Goal: Task Accomplishment & Management: Manage account settings

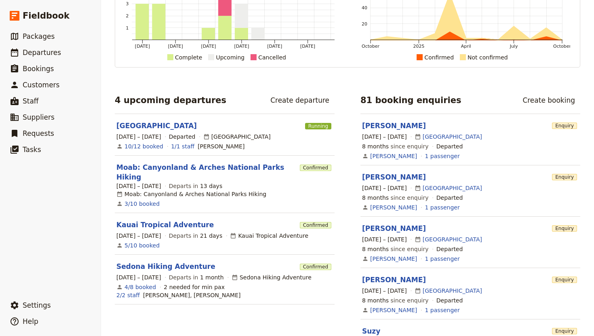
scroll to position [81, 0]
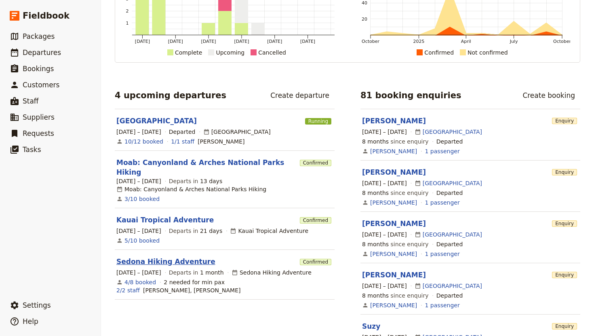
click at [176, 257] on link "Sedona Hiking Adventure" at bounding box center [165, 262] width 99 height 10
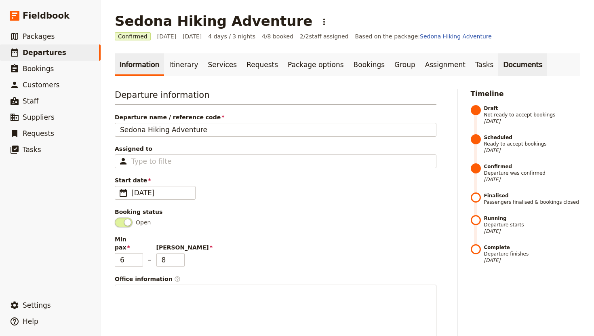
click at [498, 68] on link "Documents" at bounding box center [522, 64] width 49 height 23
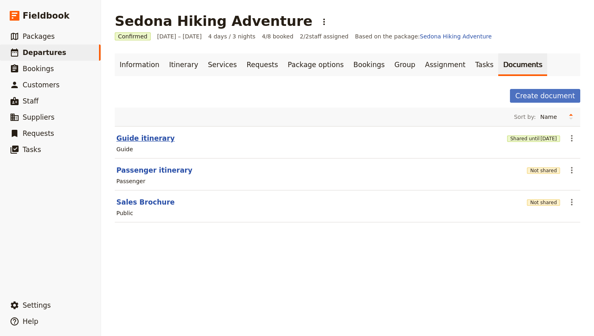
click at [139, 141] on button "Guide itinerary" at bounding box center [145, 138] width 58 height 10
select select "STAFF"
select select "RUN_SHEET"
select select "DEFAULT"
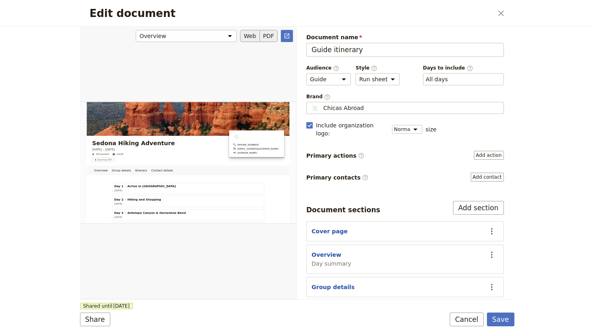
click at [268, 35] on button "PDF" at bounding box center [269, 36] width 18 height 12
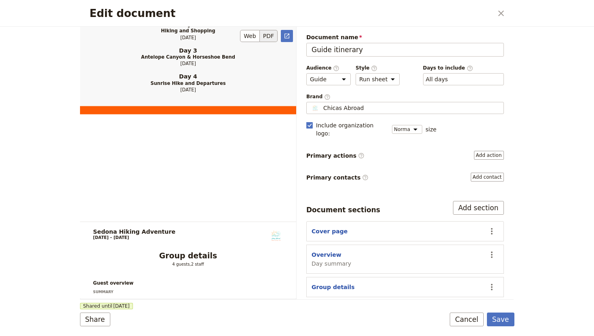
scroll to position [647, 0]
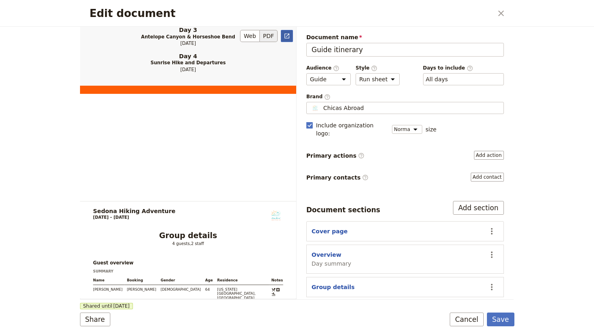
click at [287, 34] on icon "Open full preview" at bounding box center [286, 36] width 5 height 5
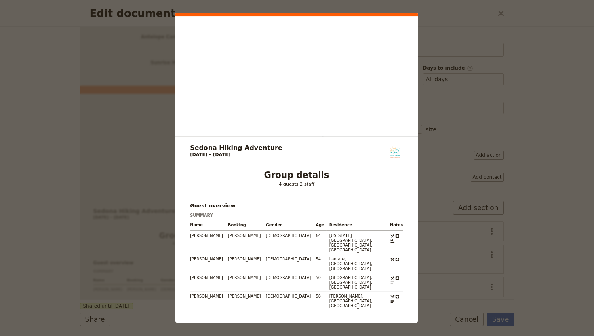
scroll to position [749, 0]
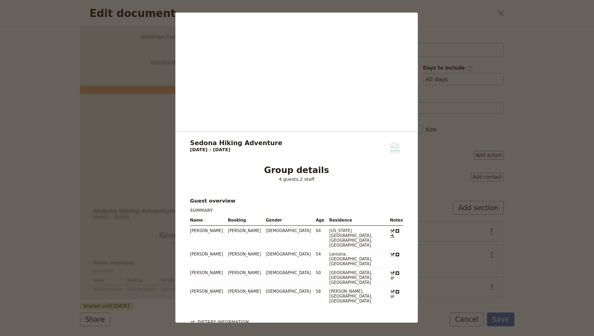
click at [114, 119] on div "Sedona Hiking Adventure 8 – 11 November 2025 +1 509-999-5345 info@chicasabroad.…" at bounding box center [297, 168] width 594 height 336
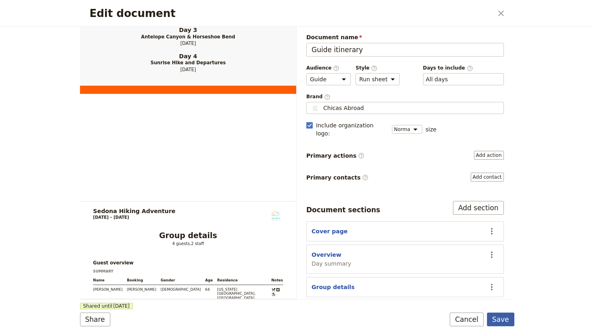
click at [504, 321] on button "Save" at bounding box center [500, 319] width 27 height 14
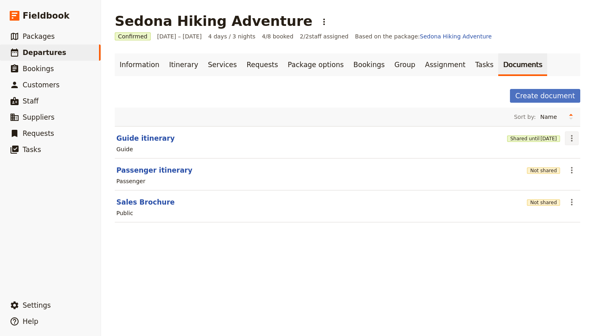
click at [572, 139] on icon "Actions" at bounding box center [572, 138] width 10 height 10
click at [153, 137] on button "Guide itinerary" at bounding box center [145, 138] width 58 height 10
select select "STAFF"
select select "RUN_SHEET"
select select "DEFAULT"
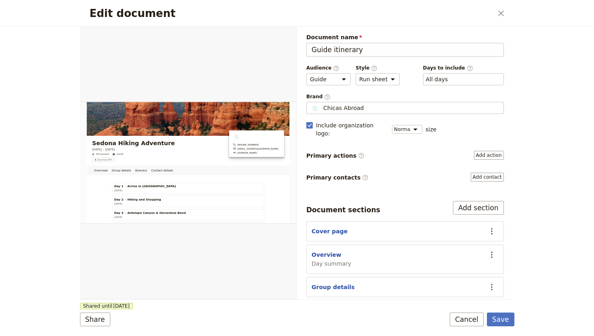
scroll to position [0, 0]
click at [267, 35] on button "PDF" at bounding box center [269, 36] width 18 height 12
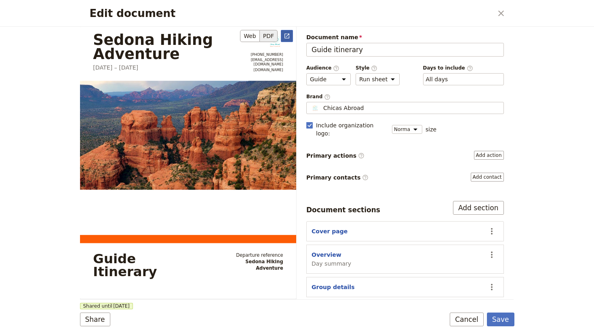
click at [288, 34] on icon "Open full preview" at bounding box center [286, 36] width 5 height 5
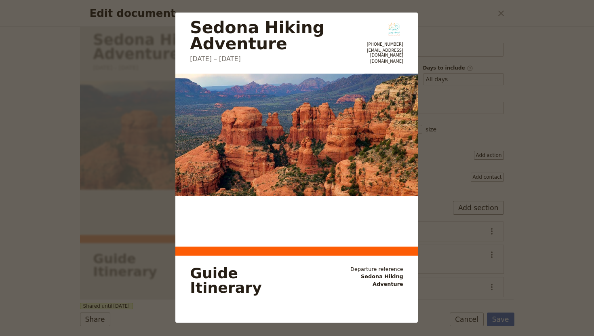
click at [162, 84] on div "Sedona Hiking Adventure 8 – 11 November 2025 +1 509-999-5345 info@chicasabroad.…" at bounding box center [297, 168] width 594 height 336
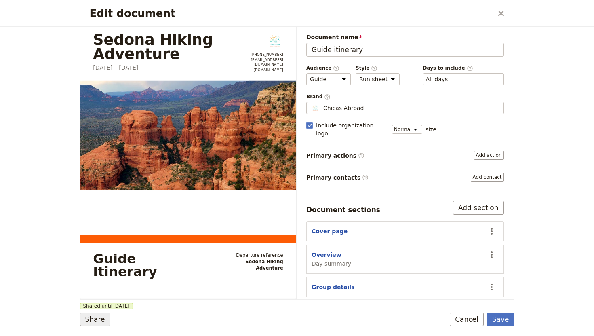
click at [92, 320] on button "Share" at bounding box center [95, 319] width 30 height 14
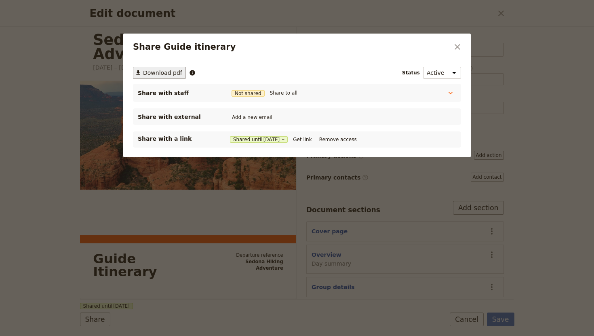
click at [164, 74] on span "Download pdf" at bounding box center [162, 73] width 39 height 8
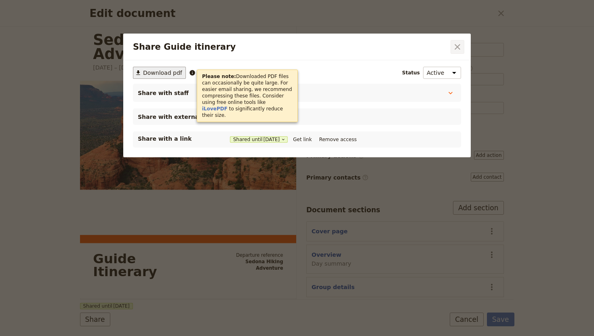
click at [459, 44] on icon "Close dialog" at bounding box center [458, 47] width 6 height 6
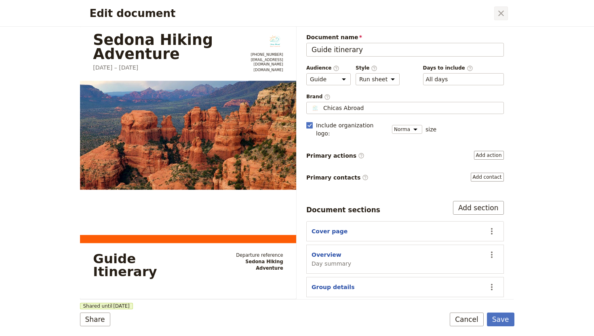
click at [501, 14] on icon "Close dialog" at bounding box center [501, 14] width 6 height 6
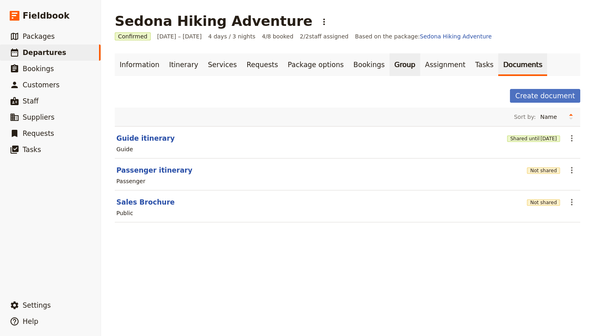
click at [389, 66] on link "Group" at bounding box center [404, 64] width 31 height 23
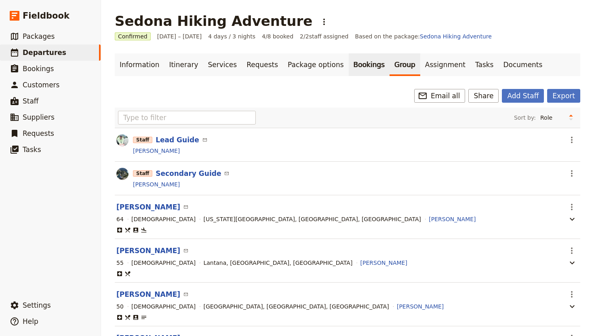
click at [349, 64] on link "Bookings" at bounding box center [369, 64] width 41 height 23
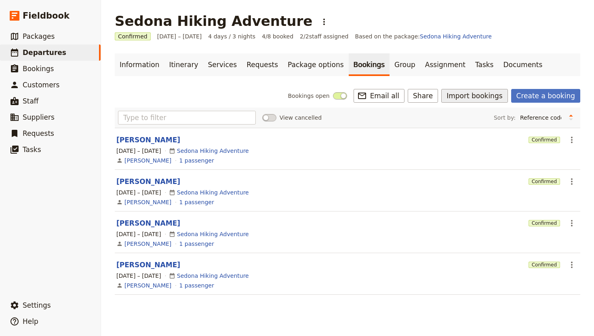
click at [475, 97] on button "Import bookings" at bounding box center [474, 96] width 66 height 14
click at [479, 112] on span "Import Bookings" at bounding box center [479, 113] width 46 height 8
select select "YMD"
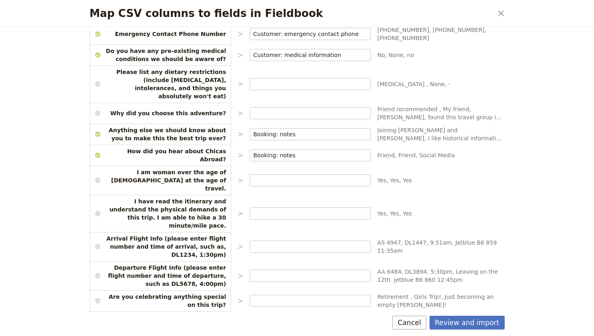
scroll to position [507, 0]
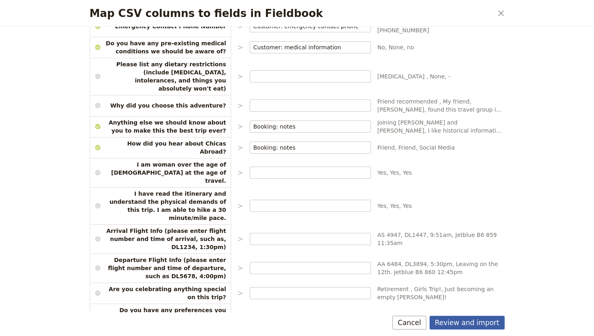
click at [475, 323] on button "Review and import" at bounding box center [466, 323] width 75 height 14
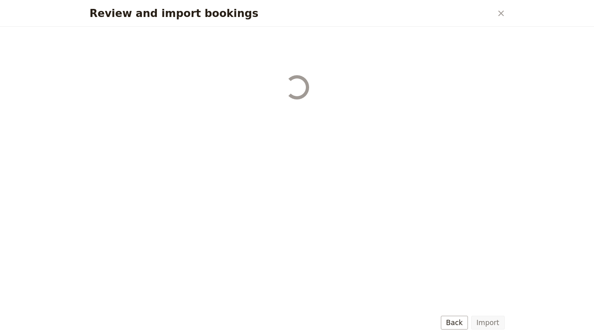
scroll to position [0, 0]
select select "68d9433f488ce23177157664"
select select "68d94574488ce231771576c9"
select select "68d9471e488ce2317715789e"
select select "68d947fb488ce23177157958"
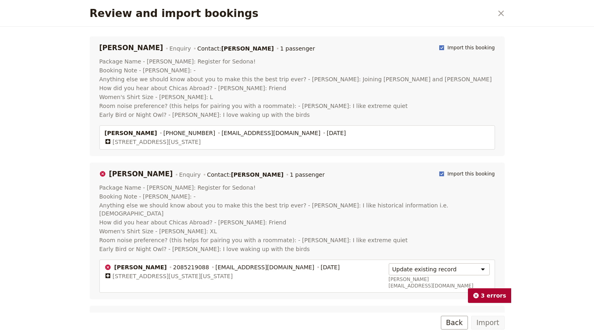
click at [444, 46] on rect "Review and import bookings" at bounding box center [442, 47] width 4 height 4
click at [439, 44] on input "Import this booking" at bounding box center [439, 44] width 0 height 0
checkbox input "false"
click at [444, 174] on polygon "Review and import bookings" at bounding box center [441, 173] width 3 height 3
click at [439, 170] on input "Import this booking" at bounding box center [439, 170] width 0 height 0
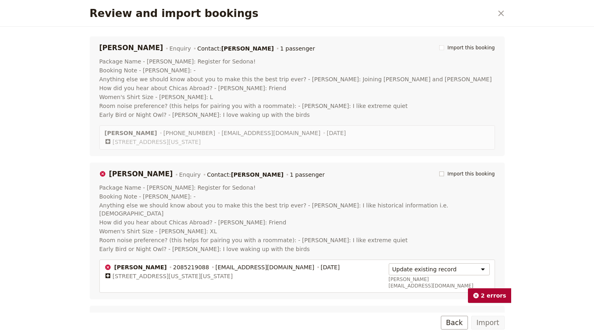
checkbox input "false"
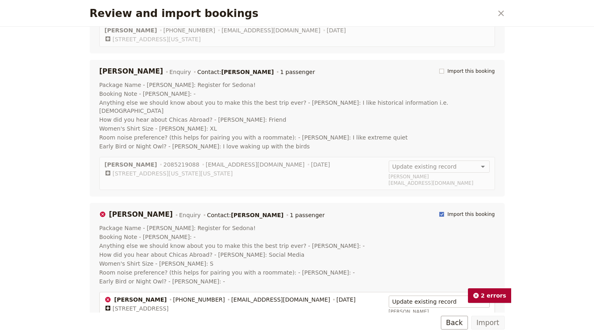
scroll to position [162, 0]
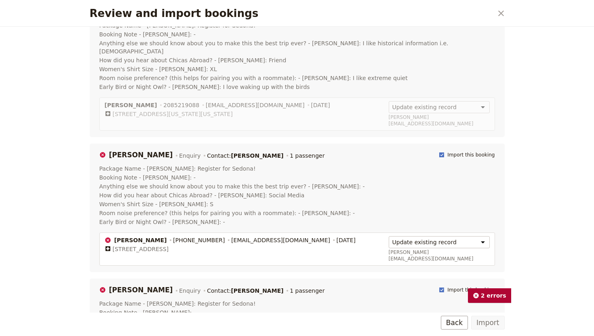
click at [444, 152] on rect "Review and import bookings" at bounding box center [442, 154] width 4 height 4
click at [439, 151] on input "Import this booking" at bounding box center [439, 151] width 0 height 0
checkbox input "false"
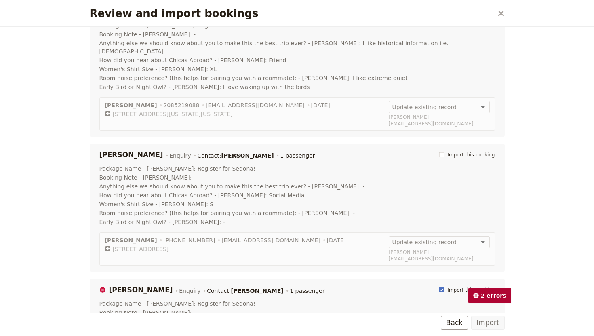
click at [444, 287] on rect "Review and import bookings" at bounding box center [442, 289] width 4 height 4
click at [439, 286] on input "Import this booking" at bounding box center [439, 286] width 0 height 0
checkbox input "false"
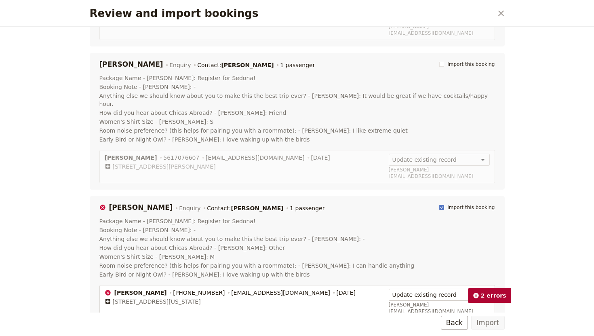
scroll to position [392, 0]
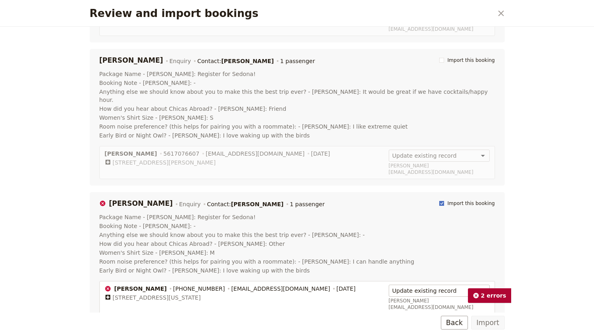
click at [444, 201] on rect "Review and import bookings" at bounding box center [442, 203] width 4 height 4
click at [439, 200] on input "Import this booking" at bounding box center [439, 200] width 0 height 0
checkbox input "false"
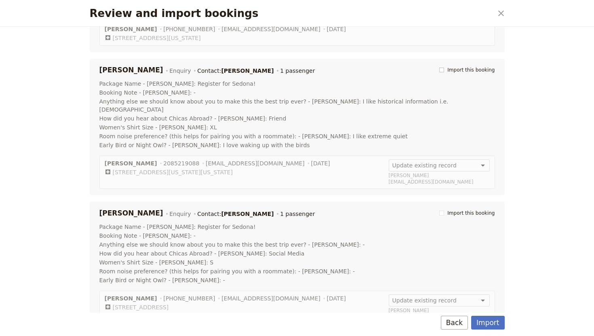
scroll to position [0, 0]
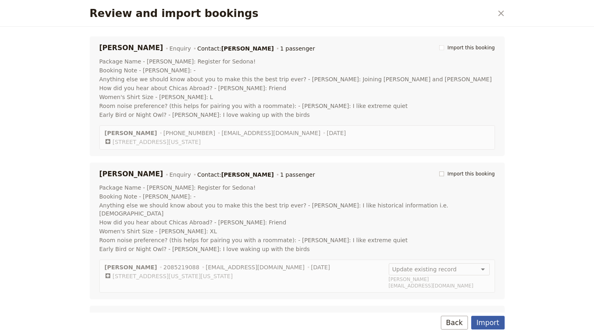
click at [494, 321] on button "Import" at bounding box center [487, 323] width 33 height 14
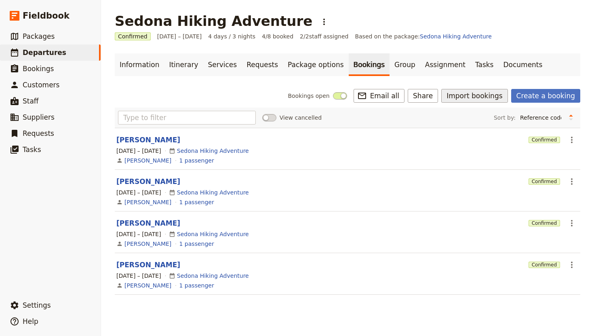
click at [474, 94] on button "Import bookings" at bounding box center [474, 96] width 66 height 14
click at [475, 116] on span "Import Bookings" at bounding box center [479, 113] width 46 height 8
select select "YMD"
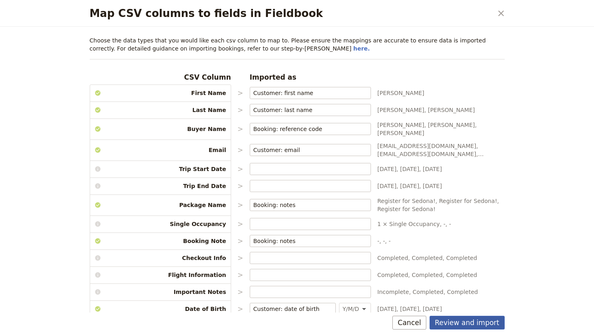
click at [461, 319] on button "Review and import" at bounding box center [466, 323] width 75 height 14
select select "68d9433f488ce23177157664"
select select "68d94574488ce231771576c9"
select select "68d9471e488ce2317715789e"
select select "68d947fb488ce23177157958"
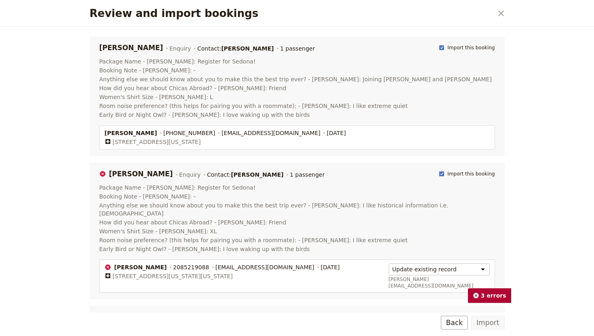
click at [444, 175] on rect "Review and import bookings" at bounding box center [442, 173] width 4 height 4
click at [439, 170] on input "Import this booking" at bounding box center [439, 170] width 0 height 0
checkbox input "false"
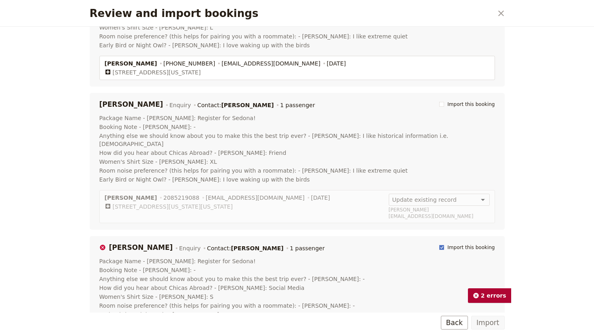
scroll to position [86, 0]
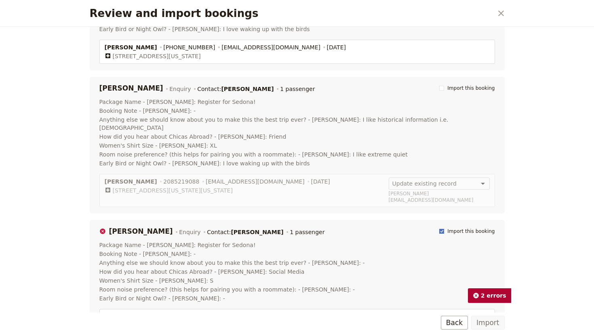
click at [444, 229] on rect "Review and import bookings" at bounding box center [442, 231] width 4 height 4
click at [439, 227] on input "Import this booking" at bounding box center [439, 227] width 0 height 0
checkbox input "false"
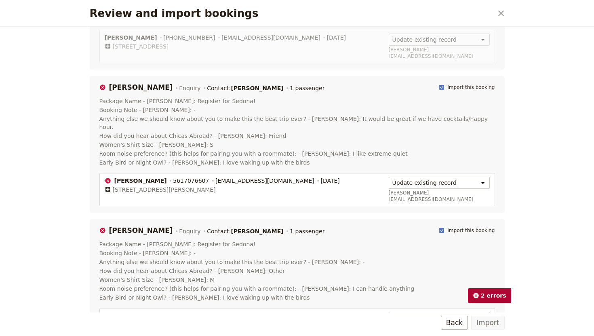
scroll to position [377, 0]
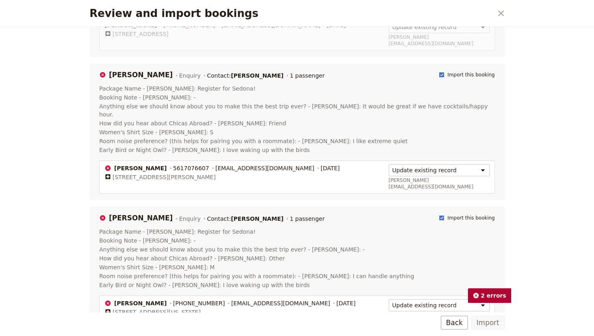
click at [444, 72] on rect "Review and import bookings" at bounding box center [442, 74] width 4 height 4
click at [439, 71] on input "Import this booking" at bounding box center [439, 71] width 0 height 0
checkbox input "false"
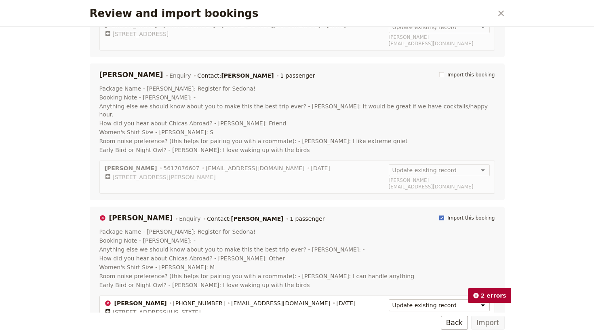
click at [444, 215] on rect "Review and import bookings" at bounding box center [442, 217] width 4 height 4
click at [439, 214] on input "Import this booking" at bounding box center [439, 214] width 0 height 0
checkbox input "false"
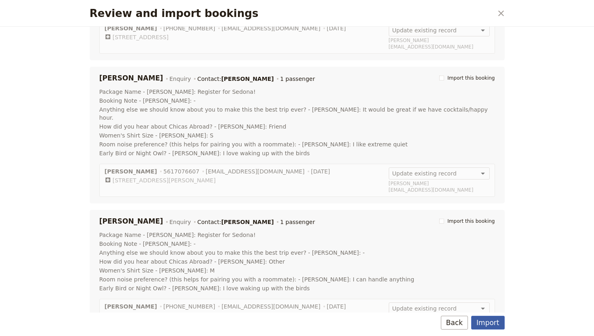
click at [486, 320] on button "Import" at bounding box center [487, 323] width 33 height 14
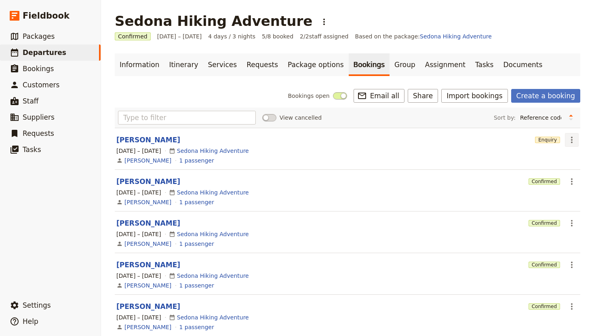
click at [576, 139] on icon "Actions" at bounding box center [572, 140] width 10 height 10
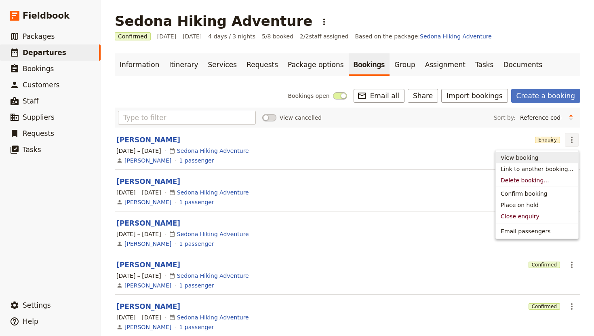
click at [526, 155] on span "View booking" at bounding box center [520, 158] width 38 height 8
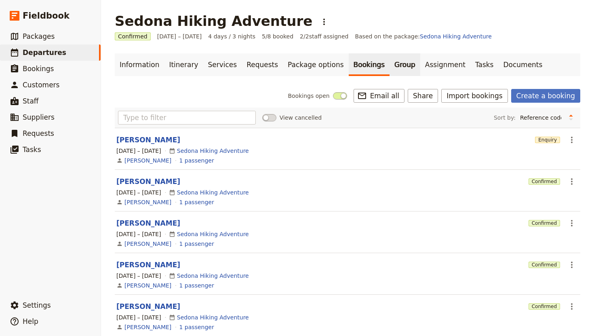
click at [391, 69] on link "Group" at bounding box center [404, 64] width 31 height 23
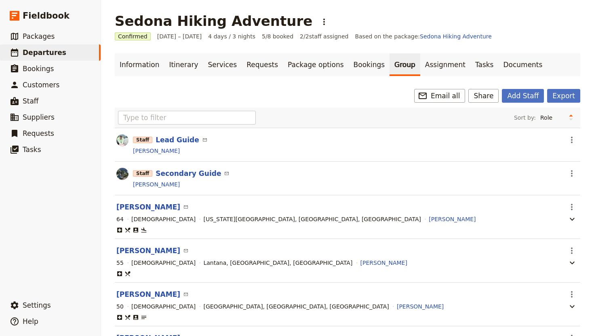
scroll to position [102, 0]
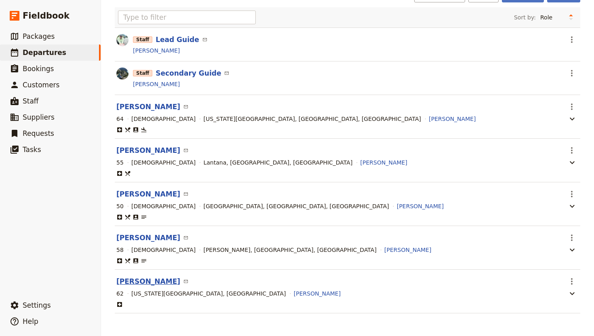
click at [145, 282] on button "[PERSON_NAME]" at bounding box center [148, 281] width 64 height 10
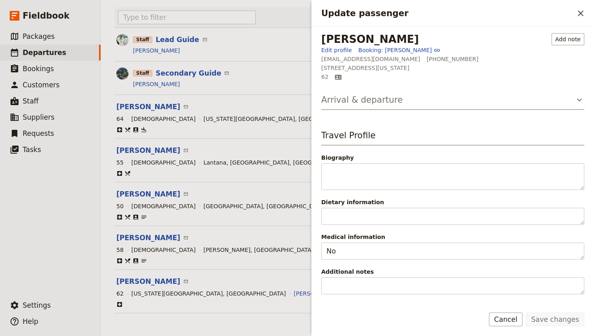
click at [580, 101] on icon "Update passenger" at bounding box center [580, 100] width 10 height 10
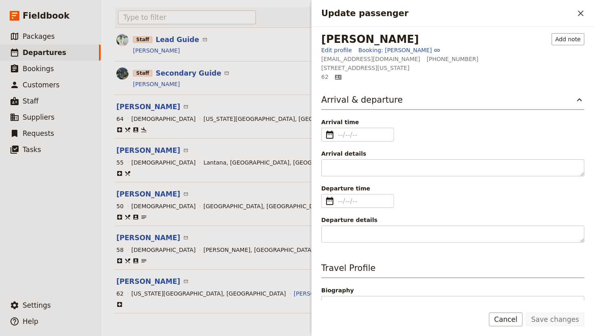
click at [290, 80] on div "[PERSON_NAME]" at bounding box center [355, 84] width 447 height 10
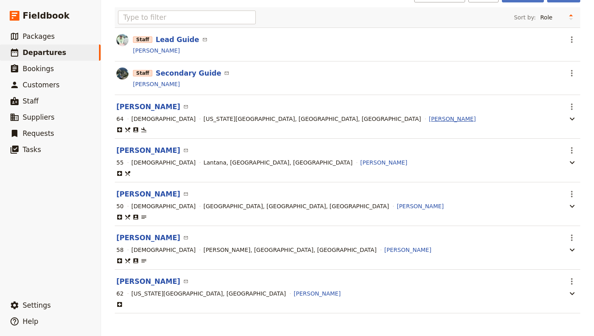
scroll to position [0, 0]
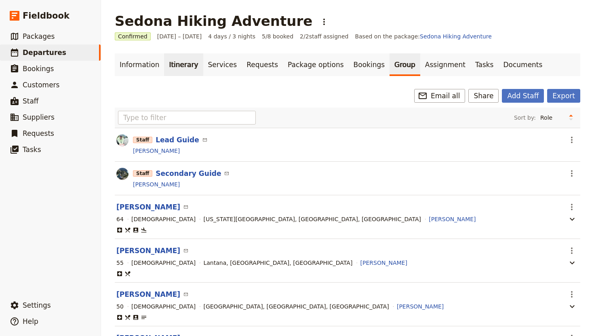
click at [169, 67] on link "Itinerary" at bounding box center [183, 64] width 39 height 23
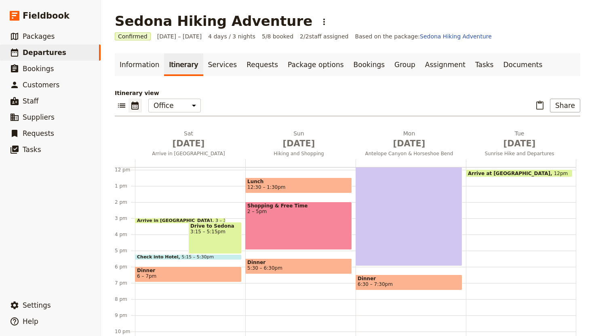
scroll to position [4, 0]
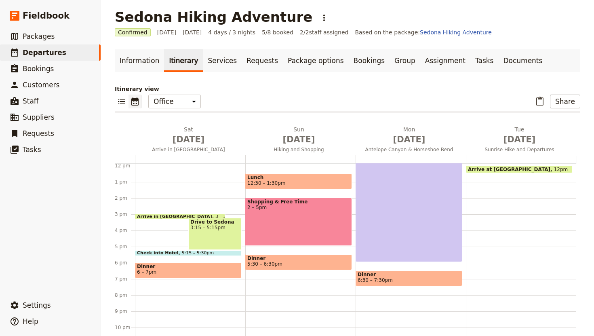
click at [181, 271] on span "6 – 7pm" at bounding box center [188, 272] width 103 height 6
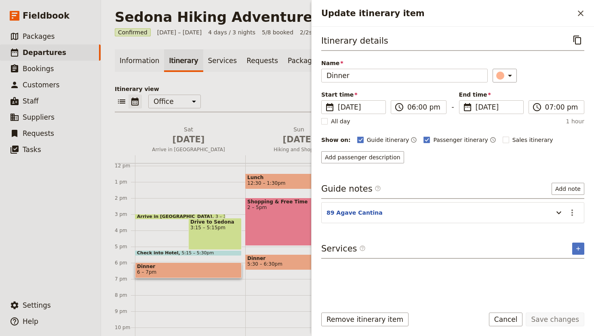
click at [196, 195] on div "Arrive in [GEOGRAPHIC_DATA] 3 – 3:15pm Drive to Sedona 3:15 – 5:15pm Check into…" at bounding box center [190, 166] width 110 height 388
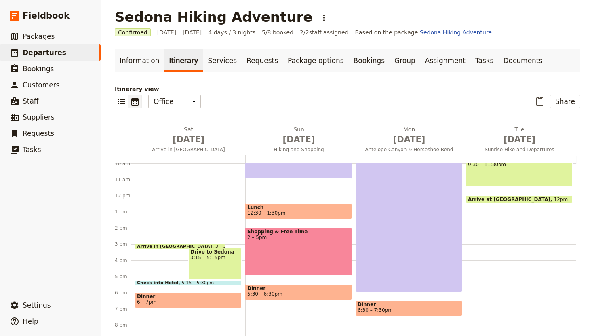
scroll to position [147, 0]
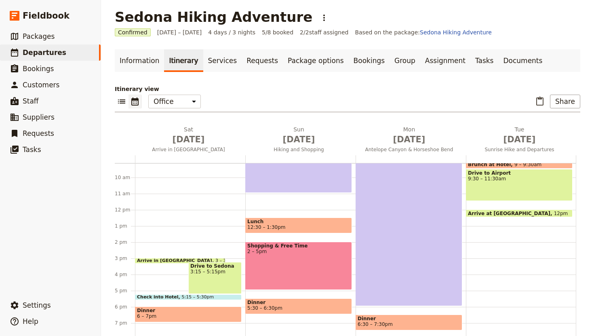
click at [296, 224] on span "Lunch" at bounding box center [298, 222] width 103 height 6
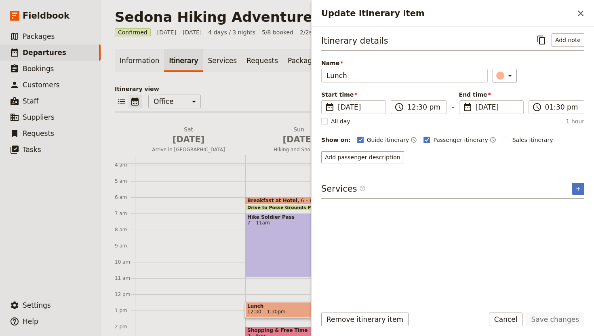
scroll to position [82, 0]
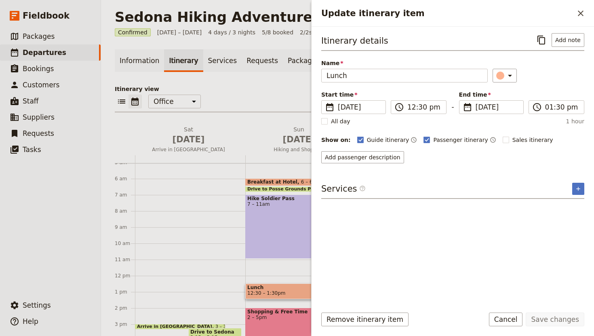
click at [202, 208] on div "Arrive in [GEOGRAPHIC_DATA] 3 – 3:15pm Drive to Sedona 3:15 – 5:15pm Check into…" at bounding box center [190, 276] width 110 height 388
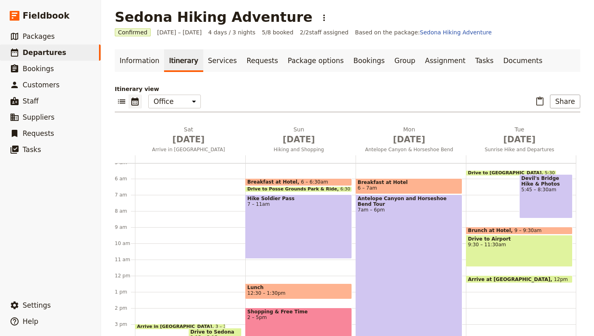
click at [325, 181] on div "Breakfast at Hotel 6 – 6:30am" at bounding box center [298, 182] width 107 height 8
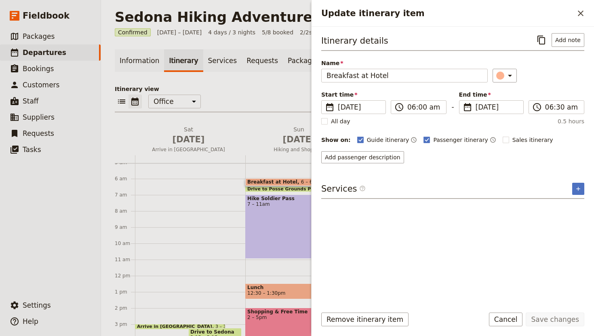
click at [211, 219] on div "Arrive in [GEOGRAPHIC_DATA] 3 – 3:15pm Drive to Sedona 3:15 – 5:15pm Check into…" at bounding box center [190, 276] width 110 height 388
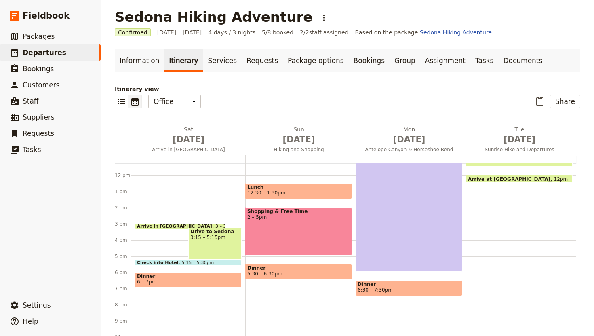
scroll to position [192, 0]
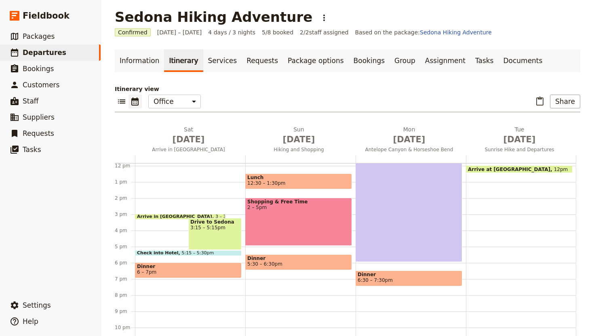
click at [287, 261] on span "5:30 – 6:30pm" at bounding box center [298, 264] width 103 height 6
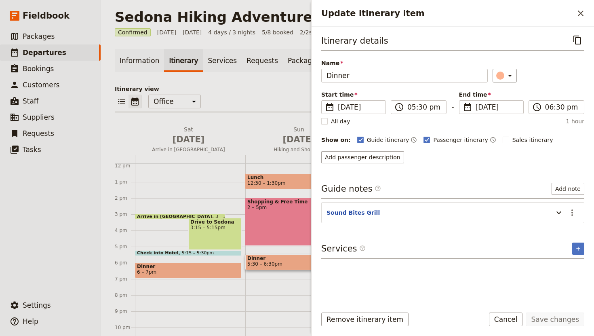
click at [225, 193] on div "Arrive in [GEOGRAPHIC_DATA] 3 – 3:15pm Drive to Sedona 3:15 – 5:15pm Check into…" at bounding box center [190, 166] width 110 height 388
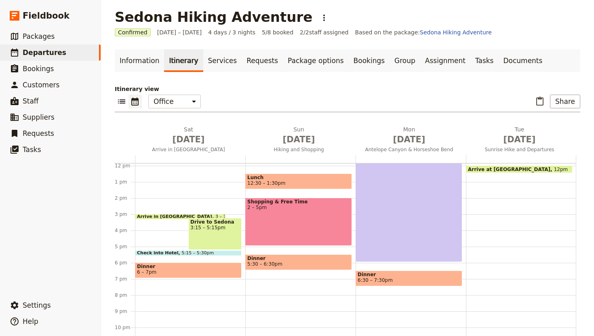
click at [438, 281] on span "6:30 – 7:30pm" at bounding box center [409, 280] width 103 height 6
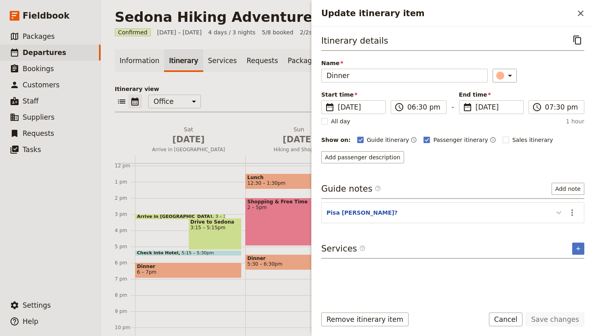
click at [561, 210] on icon "Update itinerary item" at bounding box center [559, 213] width 10 height 10
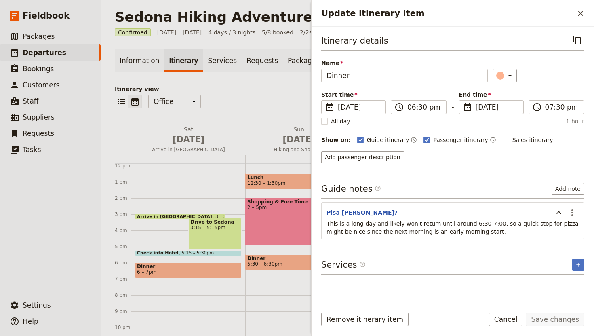
click at [294, 286] on div "Breakfast at Hotel 6 – 6:30am Drive to Posse Grounds Park & Ride 6:30 – 6:45am …" at bounding box center [300, 166] width 110 height 388
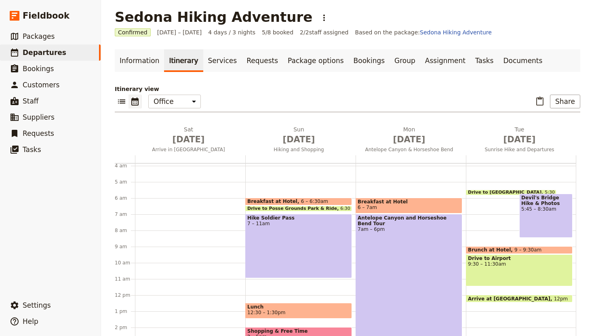
scroll to position [64, 0]
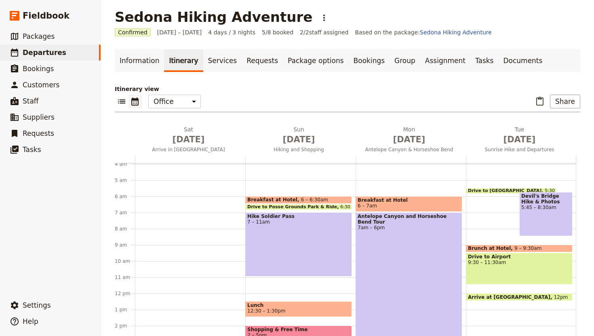
click at [290, 307] on span "Lunch" at bounding box center [298, 305] width 103 height 6
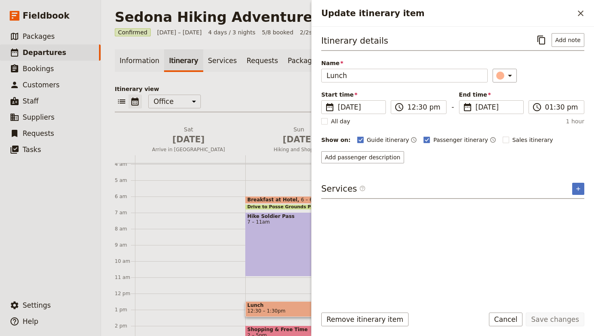
click at [200, 252] on div "Arrive in [GEOGRAPHIC_DATA] 3 – 3:15pm Drive to Sedona 3:15 – 5:15pm Check into…" at bounding box center [190, 293] width 110 height 388
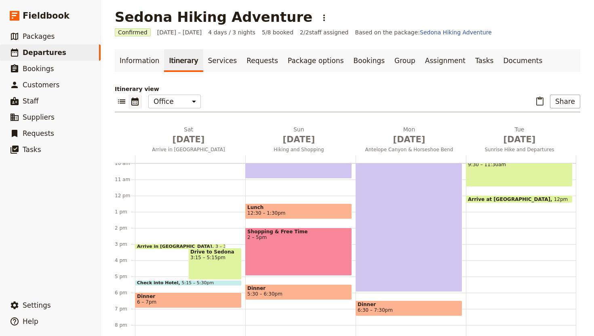
scroll to position [167, 0]
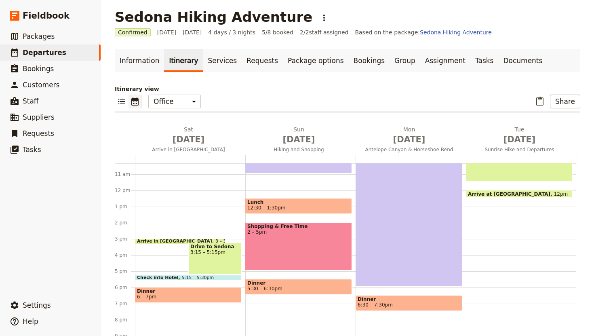
click at [277, 202] on span "Lunch" at bounding box center [298, 202] width 103 height 6
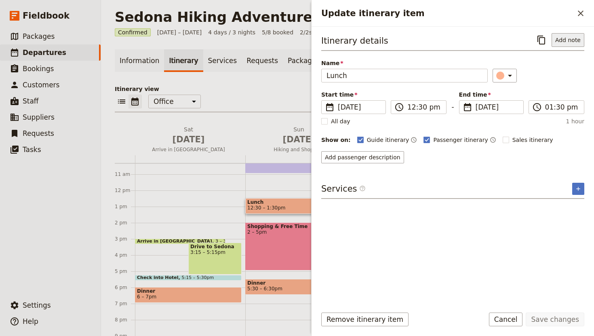
click at [565, 42] on button "Add note" at bounding box center [567, 40] width 33 height 14
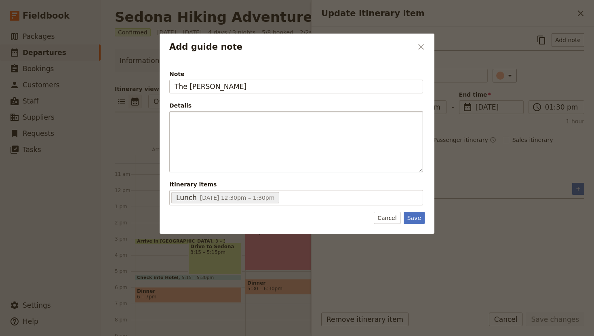
type input "The Hudson"
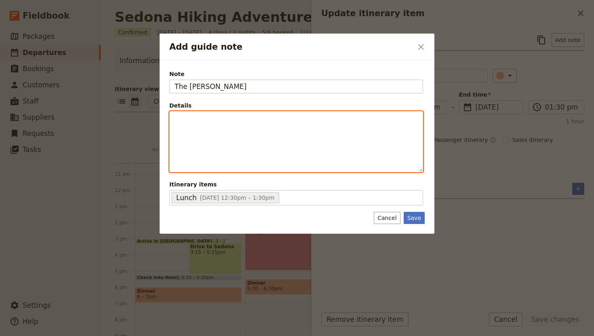
click at [233, 133] on div "Add guide note" at bounding box center [296, 142] width 253 height 60
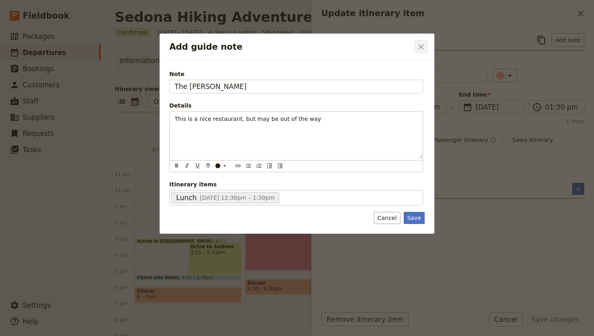
click at [423, 51] on icon "Close dialog" at bounding box center [421, 47] width 10 height 10
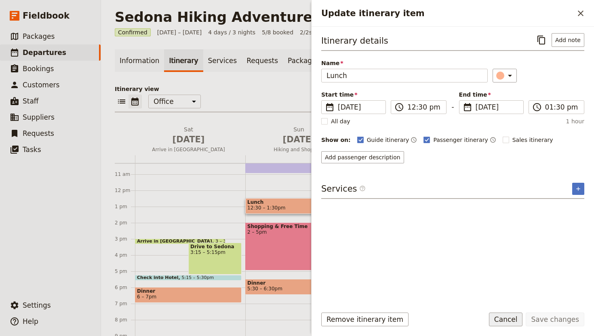
click at [511, 315] on button "Cancel" at bounding box center [506, 319] width 34 height 14
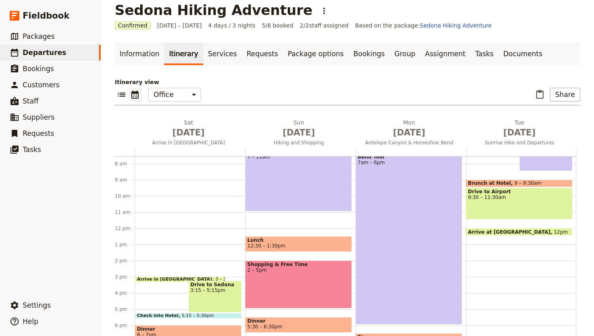
scroll to position [122, 0]
click at [503, 56] on link "Documents" at bounding box center [522, 53] width 49 height 23
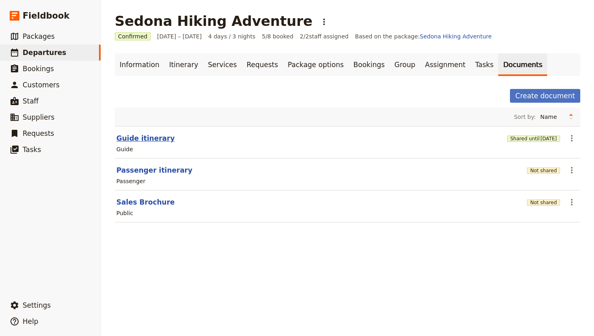
click at [139, 139] on button "Guide itinerary" at bounding box center [145, 138] width 58 height 10
select select "STAFF"
select select "RUN_SHEET"
select select "DEFAULT"
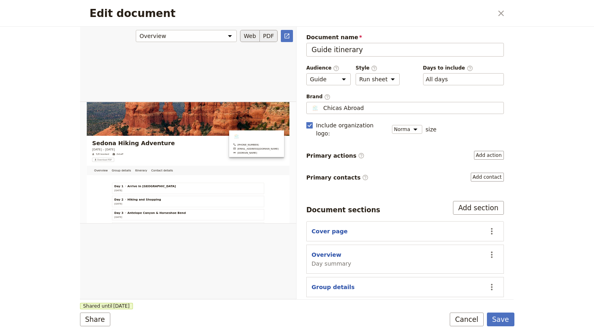
click at [270, 37] on button "PDF" at bounding box center [269, 36] width 18 height 12
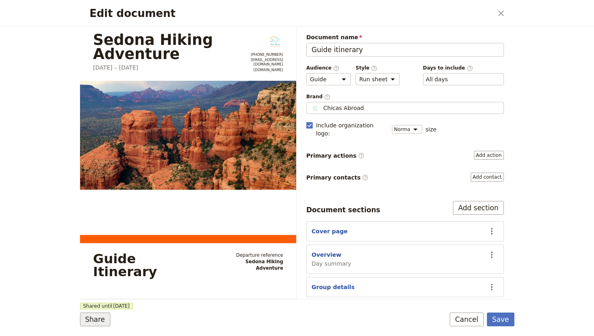
click at [92, 320] on button "Share" at bounding box center [95, 319] width 30 height 14
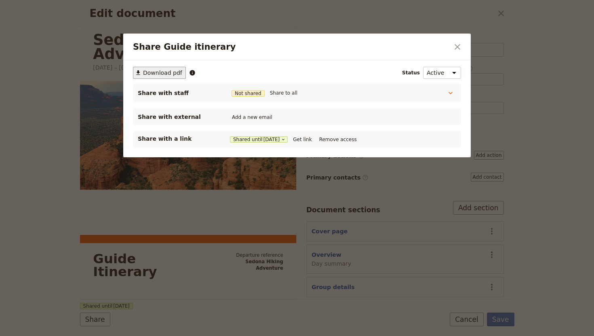
click at [164, 69] on span "Download pdf" at bounding box center [162, 73] width 39 height 8
click at [454, 48] on icon "Close dialog" at bounding box center [458, 47] width 10 height 10
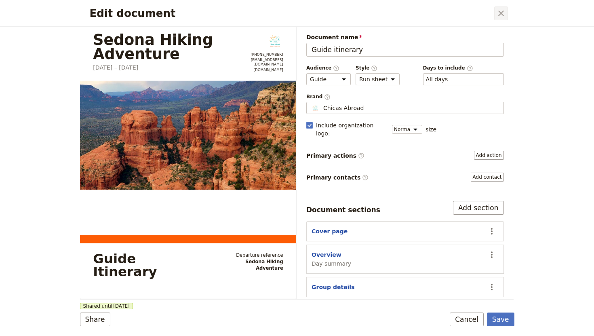
click at [499, 14] on icon "Close dialog" at bounding box center [501, 13] width 10 height 10
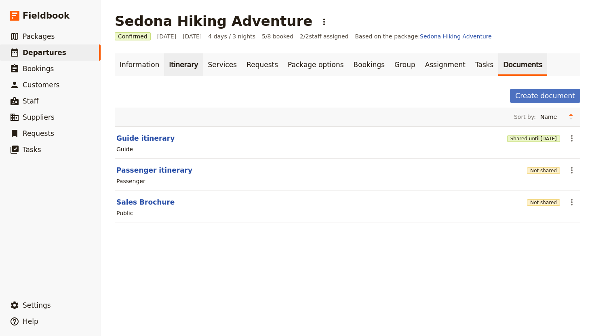
click at [176, 65] on link "Itinerary" at bounding box center [183, 64] width 39 height 23
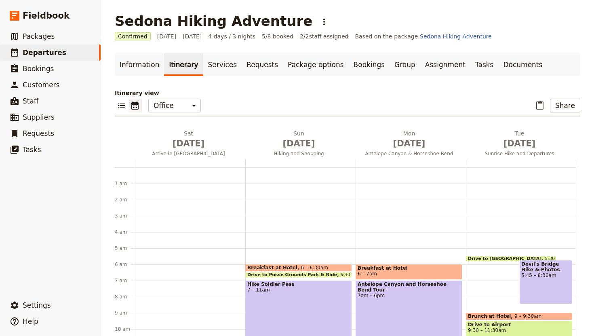
scroll to position [81, 0]
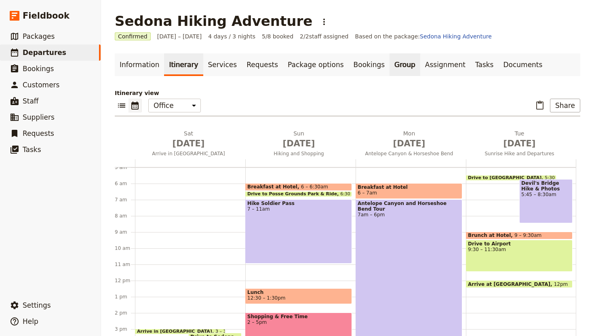
click at [389, 69] on link "Group" at bounding box center [404, 64] width 31 height 23
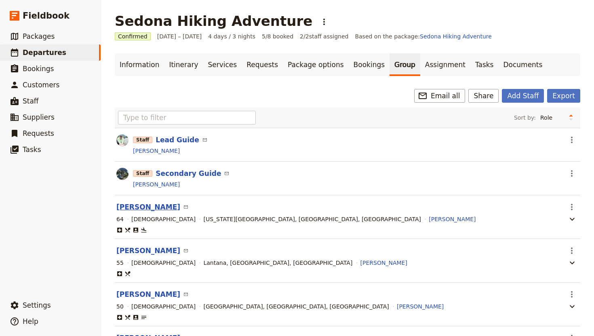
click at [142, 206] on button "[PERSON_NAME]" at bounding box center [148, 207] width 64 height 10
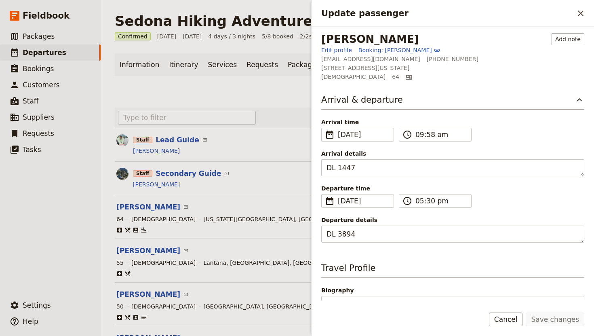
click at [270, 182] on div "[PERSON_NAME]" at bounding box center [355, 184] width 447 height 10
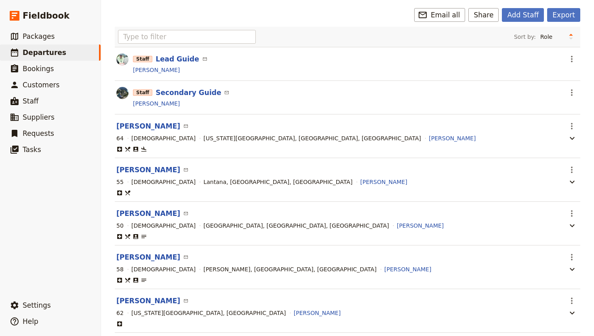
scroll to position [102, 0]
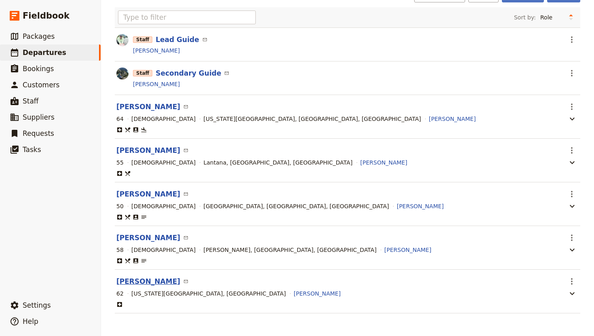
click at [139, 283] on button "[PERSON_NAME]" at bounding box center [148, 281] width 64 height 10
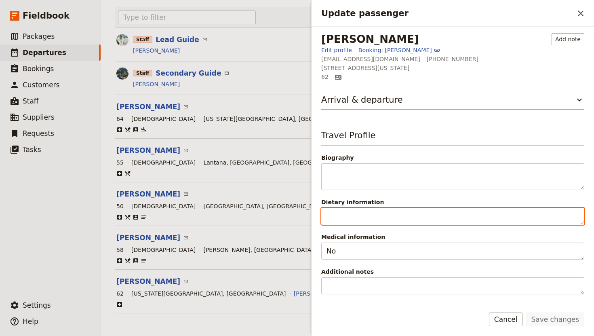
click at [389, 219] on textarea "Dietary information" at bounding box center [452, 216] width 263 height 17
type textarea "[MEDICAL_DATA]"
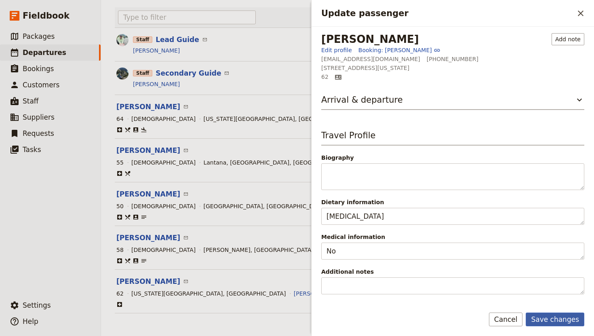
click at [566, 322] on button "Save changes" at bounding box center [555, 319] width 59 height 14
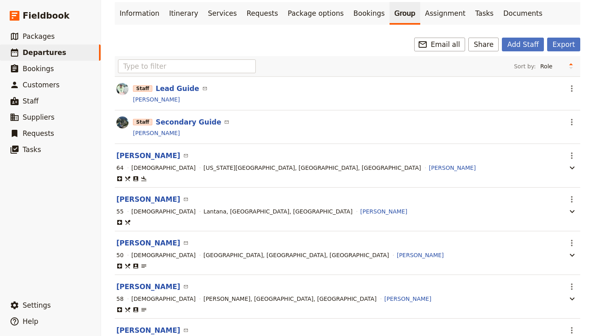
scroll to position [0, 0]
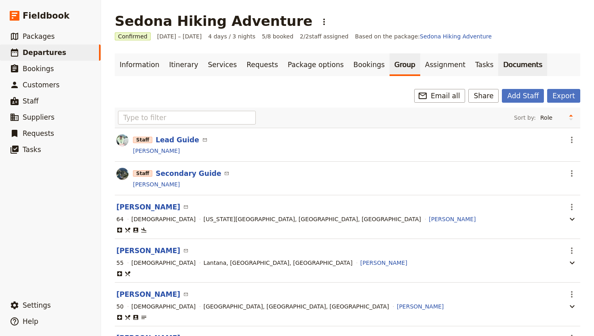
click at [498, 67] on link "Documents" at bounding box center [522, 64] width 49 height 23
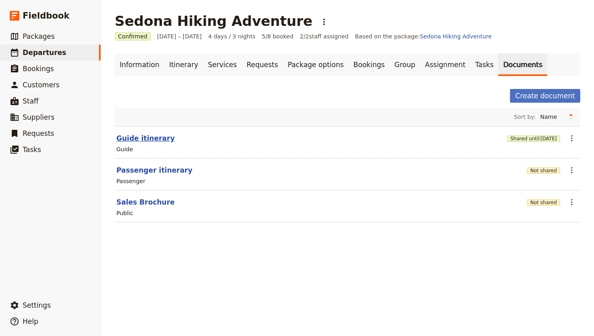
click at [141, 135] on button "Guide itinerary" at bounding box center [145, 138] width 58 height 10
select select "STAFF"
select select "RUN_SHEET"
select select "DEFAULT"
click at [156, 139] on button "Guide itinerary" at bounding box center [145, 138] width 58 height 10
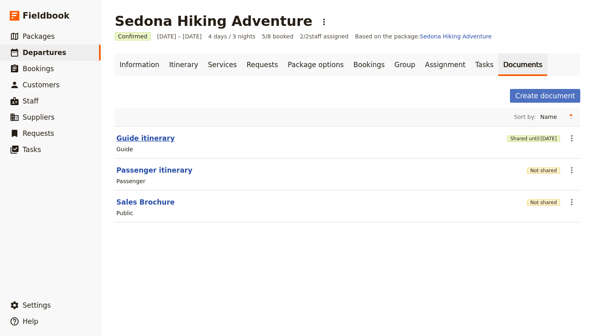
select select "STAFF"
select select "RUN_SHEET"
select select "DEFAULT"
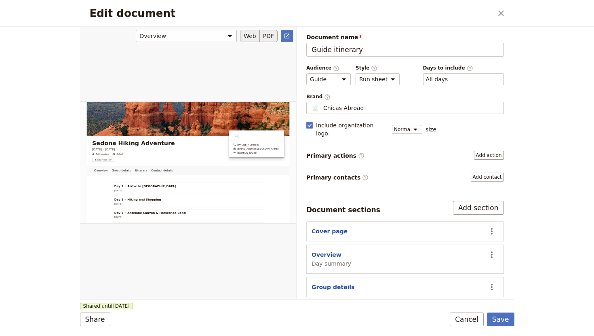
click at [268, 32] on button "PDF" at bounding box center [269, 36] width 18 height 12
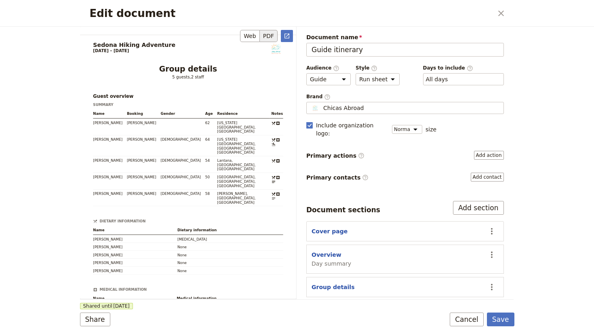
scroll to position [904, 0]
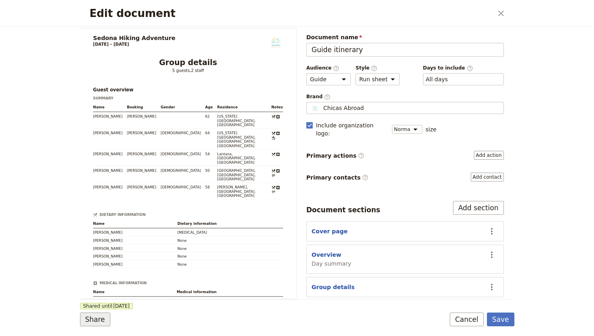
click at [91, 322] on button "Share" at bounding box center [95, 319] width 30 height 14
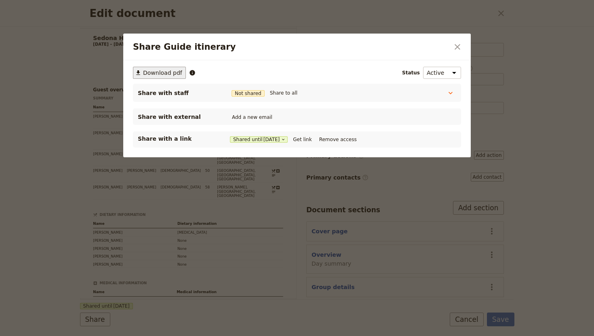
click at [169, 74] on span "Download pdf" at bounding box center [162, 73] width 39 height 8
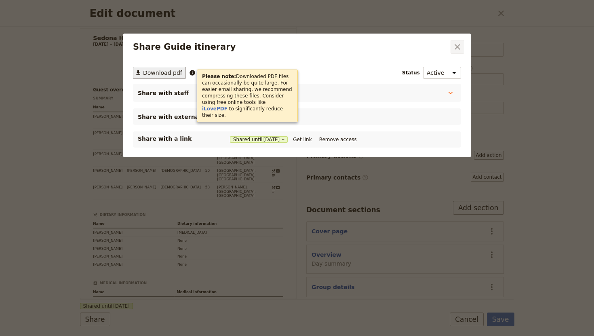
click at [458, 47] on icon "Close dialog" at bounding box center [458, 47] width 10 height 10
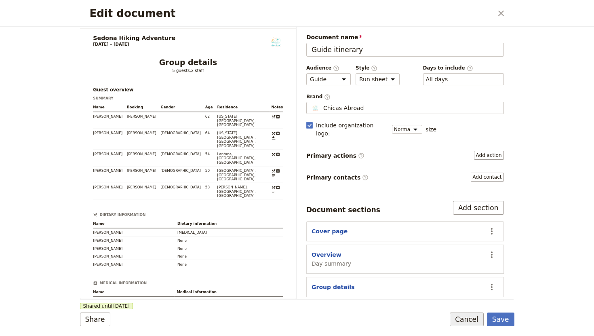
click at [472, 317] on button "Cancel" at bounding box center [467, 319] width 34 height 14
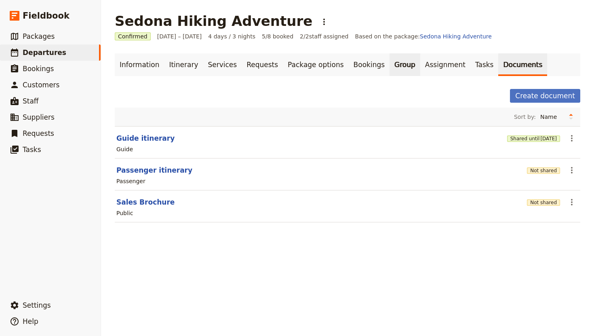
click at [389, 67] on link "Group" at bounding box center [404, 64] width 31 height 23
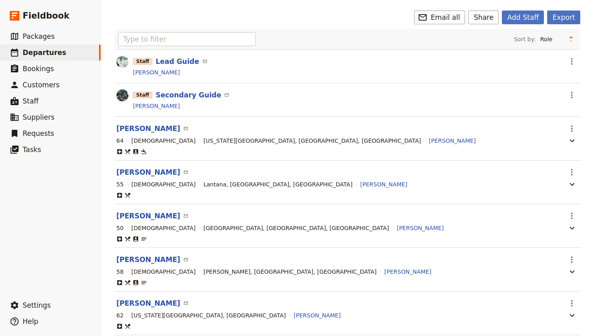
scroll to position [84, 0]
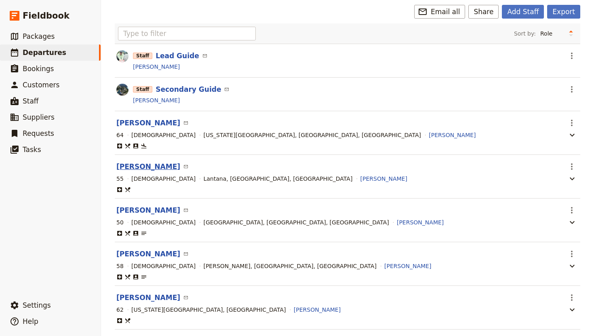
click at [139, 166] on button "[PERSON_NAME]" at bounding box center [148, 167] width 64 height 10
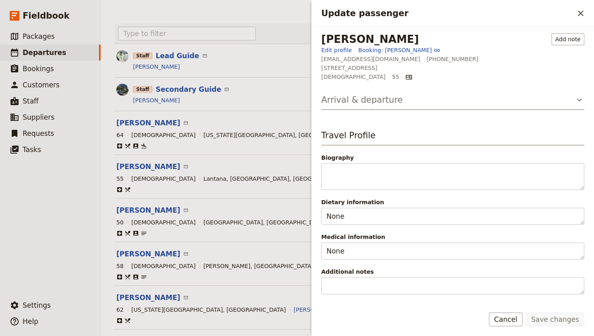
click at [373, 103] on h3 "Arrival & departure" at bounding box center [362, 100] width 82 height 12
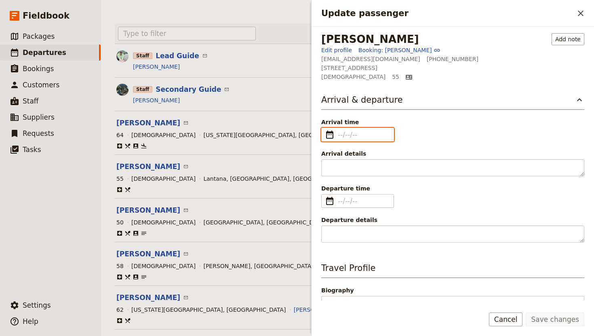
click at [343, 135] on input "Arrival time ​" at bounding box center [363, 135] width 51 height 10
type input "dd/mm/yyyy"
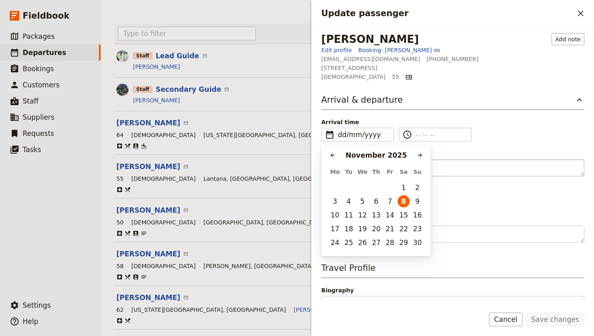
click at [514, 166] on textarea "Arrival details" at bounding box center [452, 167] width 263 height 17
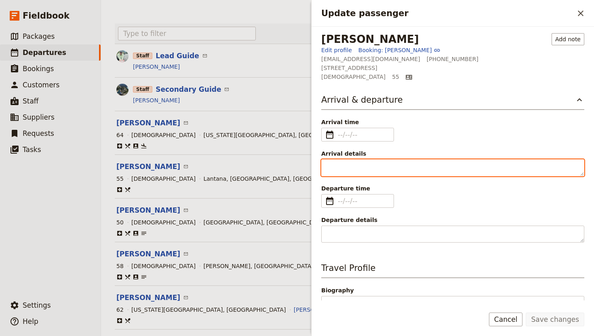
click at [376, 173] on textarea "Arrival details" at bounding box center [452, 167] width 263 height 17
paste textarea "Jetblue B6 859 11:35am"
type textarea "Jetblue B6 859 11:35am"
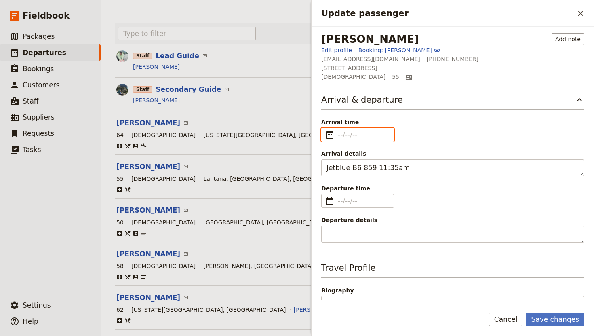
click at [338, 133] on input "Arrival time ​" at bounding box center [363, 135] width 51 height 10
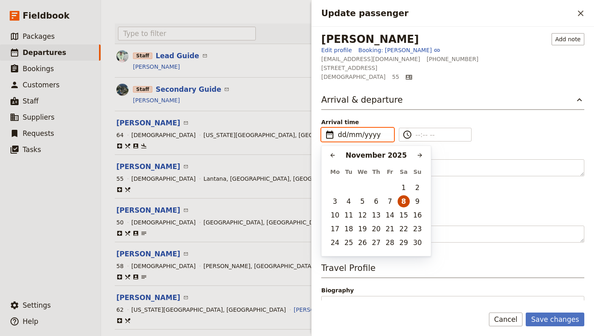
click at [404, 200] on button "8" at bounding box center [404, 201] width 12 height 12
type input "[DATE]"
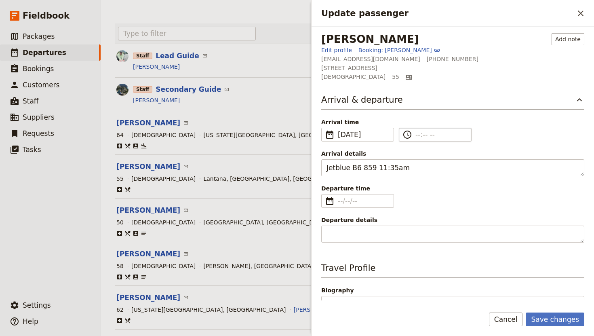
click at [417, 133] on input "​" at bounding box center [440, 135] width 51 height 10
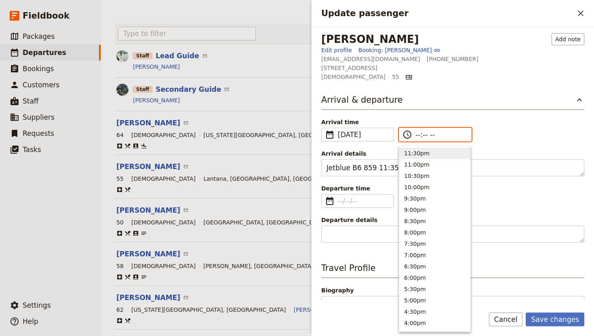
click at [415, 149] on button "11:30pm" at bounding box center [434, 152] width 71 height 11
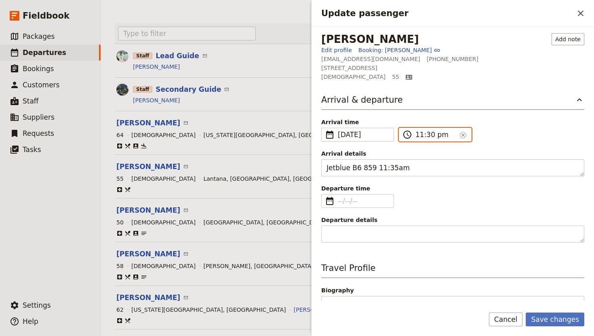
click at [431, 133] on input "11:30 pm" at bounding box center [435, 135] width 41 height 10
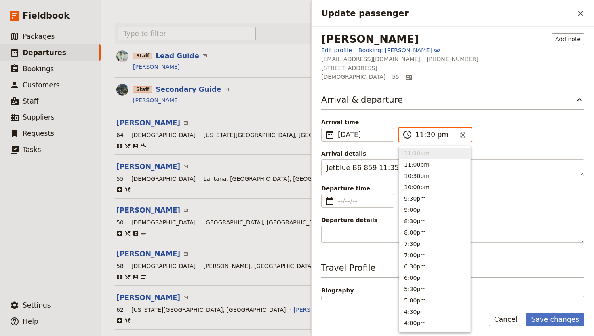
click at [428, 137] on input "11:30 pm" at bounding box center [435, 135] width 41 height 10
type input "11:35 pm"
click at [526, 131] on div "Arrival time ​ [DATE] [DATE] ​ [DATE] 23:35 ​ 11:35 pm ​" at bounding box center [452, 129] width 263 height 23
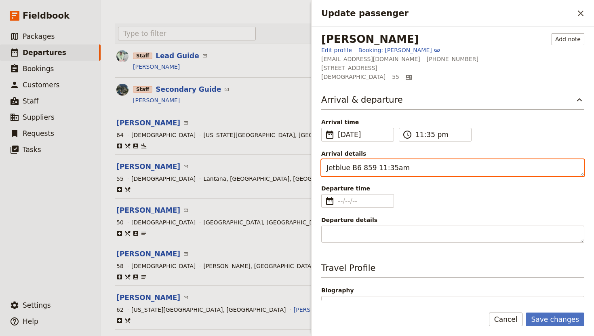
click at [417, 166] on textarea "Jetblue B6 859 11:35am" at bounding box center [452, 167] width 263 height 17
type textarea "Jetblue B6 859"
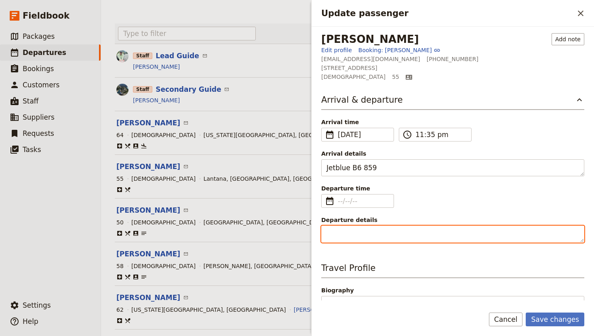
click at [345, 233] on textarea "Departure details" at bounding box center [452, 233] width 263 height 17
paste textarea "the 12th. Jetblue B6 860 12:45pm"
type textarea "the 12th. Jetblue B6 860 12:45pm"
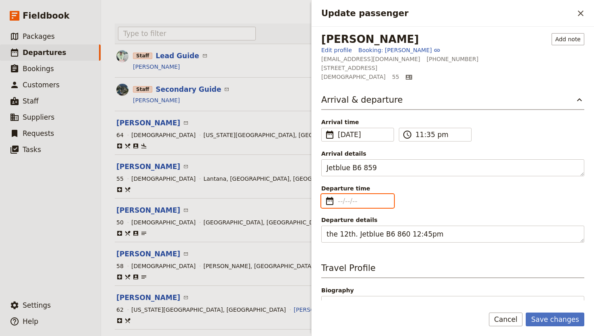
click at [345, 198] on input "Departure time ​" at bounding box center [363, 201] width 51 height 10
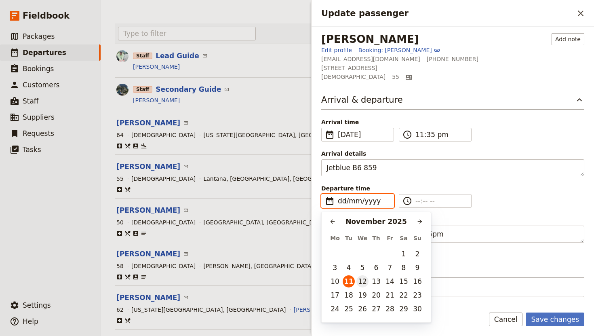
click at [362, 279] on button "12" at bounding box center [362, 281] width 12 height 12
type input "[DATE]"
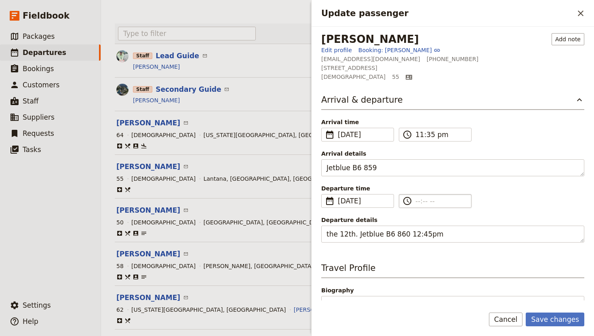
click at [418, 200] on input "​" at bounding box center [440, 201] width 51 height 10
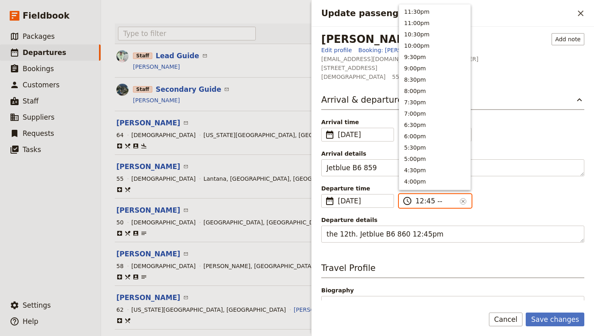
type input "12:45 pm"
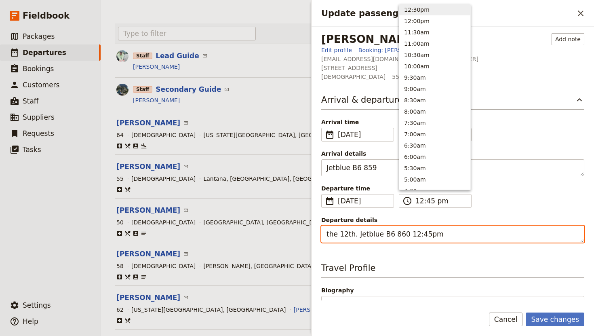
click at [446, 226] on textarea "the 12th. Jetblue B6 860 12:45pm" at bounding box center [452, 233] width 263 height 17
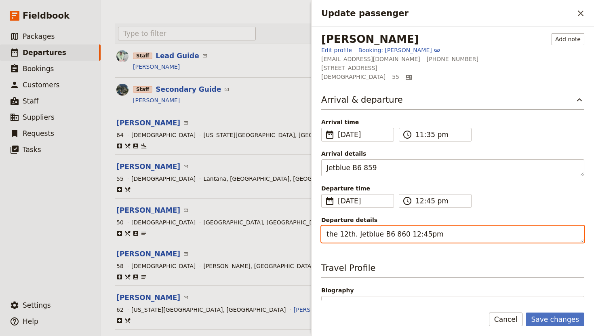
drag, startPoint x: 437, startPoint y: 236, endPoint x: 406, endPoint y: 238, distance: 31.6
click at [406, 238] on textarea "the 12th. Jetblue B6 860 12:45pm" at bounding box center [452, 233] width 263 height 17
click at [357, 238] on textarea "the 12th. Jetblue B6 860" at bounding box center [452, 233] width 263 height 17
click at [355, 237] on textarea "the 12th. Jetblue B6 860" at bounding box center [452, 233] width 263 height 17
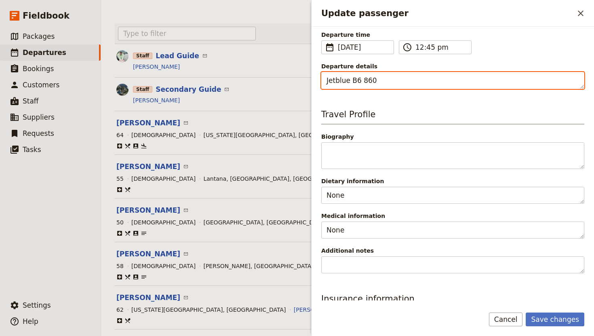
scroll to position [126, 0]
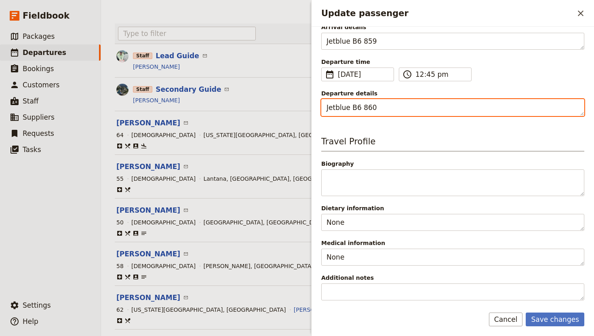
type textarea "Jetblue B6 860"
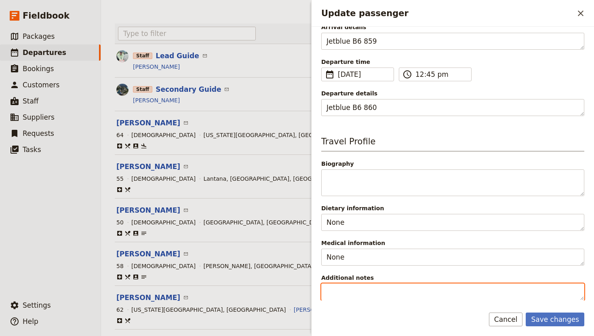
click at [341, 290] on textarea "Additional notes" at bounding box center [452, 291] width 263 height 17
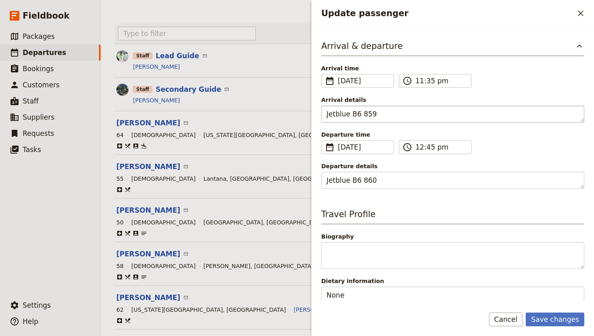
scroll to position [197, 0]
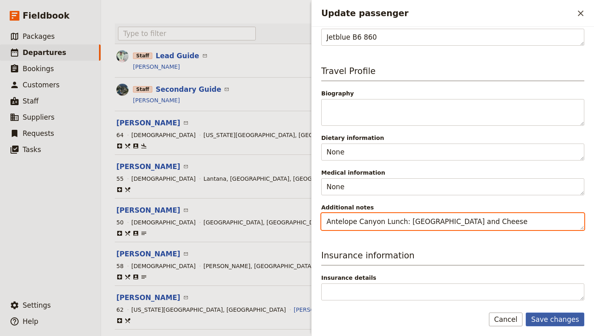
type textarea "Antelope Canyon Lunch: [GEOGRAPHIC_DATA] and Cheese"
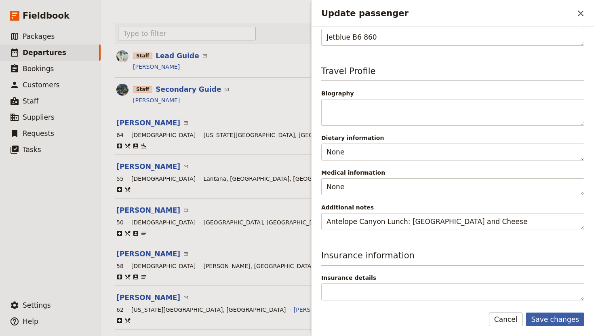
click at [561, 319] on button "Save changes" at bounding box center [555, 319] width 59 height 14
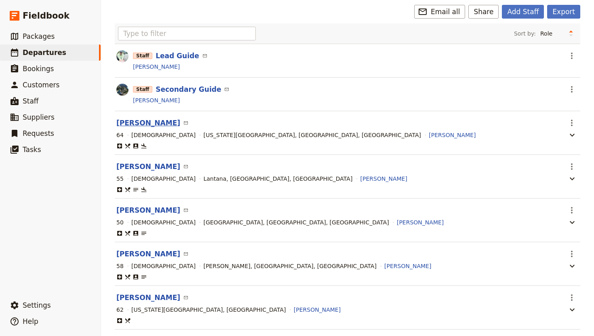
click at [139, 122] on button "[PERSON_NAME]" at bounding box center [148, 123] width 64 height 10
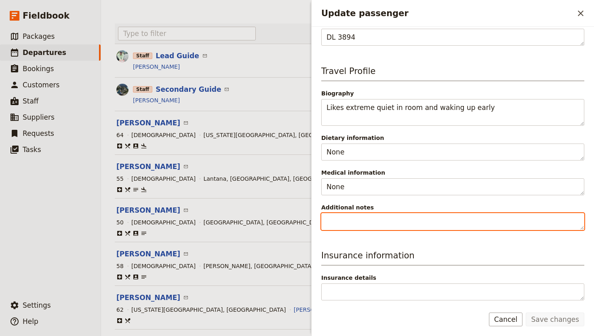
click at [353, 228] on textarea "Additional notes" at bounding box center [452, 221] width 263 height 17
type textarea "Antelope Canyon Lunch:"
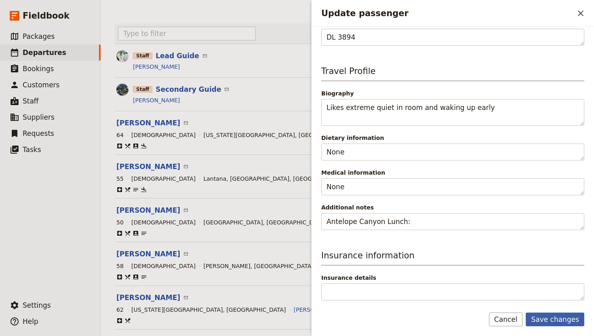
click at [551, 319] on button "Save changes" at bounding box center [555, 319] width 59 height 14
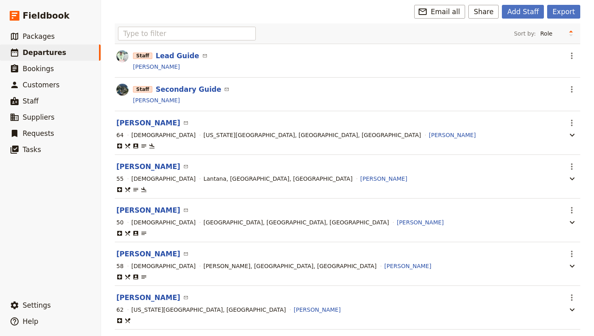
scroll to position [102, 0]
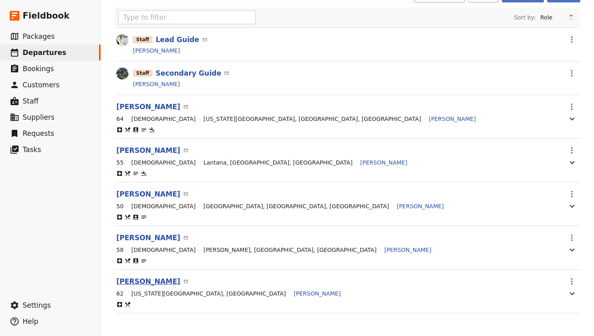
click at [137, 282] on button "[PERSON_NAME]" at bounding box center [148, 281] width 64 height 10
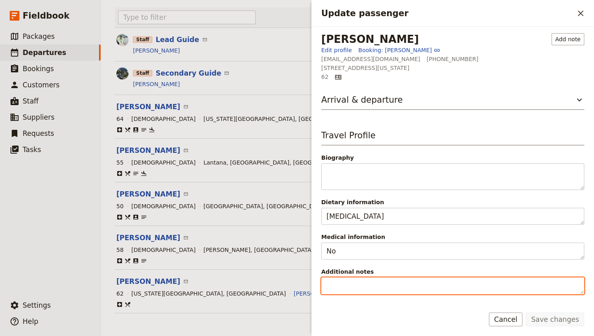
click at [350, 283] on textarea "Additional notes" at bounding box center [452, 285] width 263 height 17
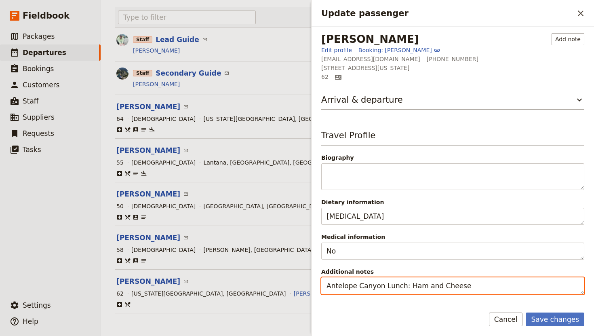
type textarea "Antelope Canyon Lunch: Ham and Cheese"
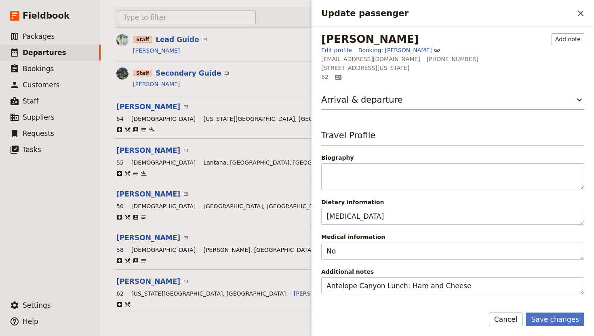
click at [549, 327] on div "Save changes Cancel" at bounding box center [453, 323] width 282 height 23
click at [548, 320] on button "Save changes" at bounding box center [555, 319] width 59 height 14
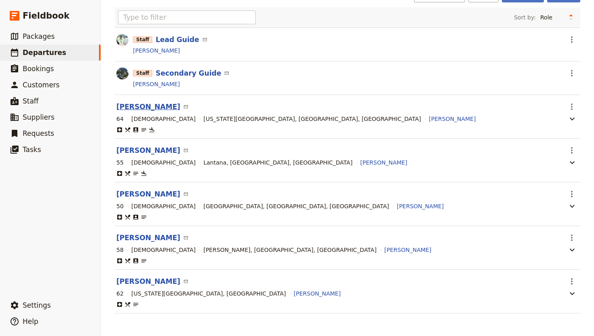
click at [133, 104] on button "[PERSON_NAME]" at bounding box center [148, 107] width 64 height 10
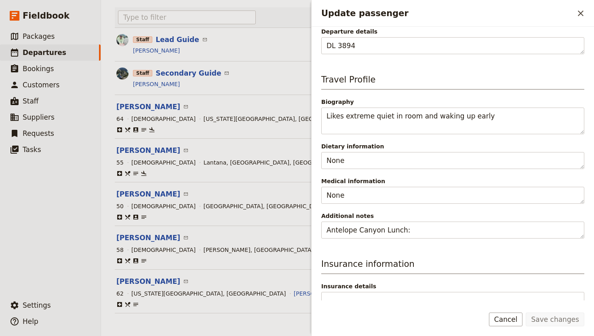
scroll to position [197, 0]
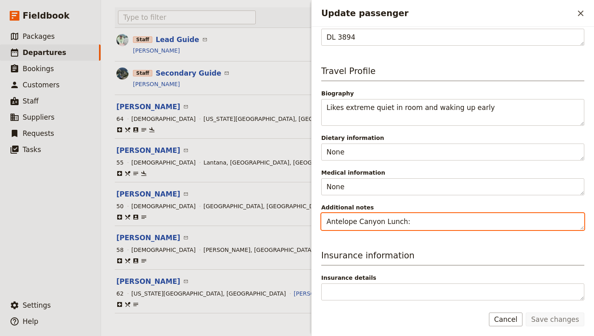
click at [415, 223] on textarea "Antelope Canyon Lunch:" at bounding box center [452, 221] width 263 height 17
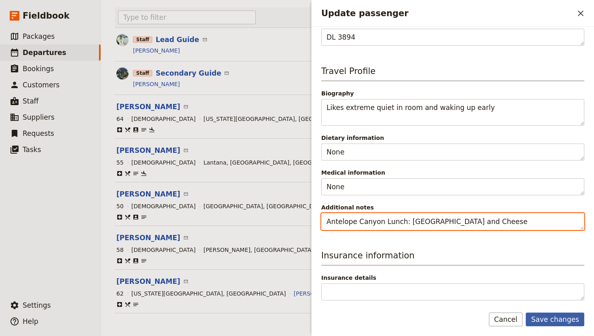
type textarea "Antelope Canyon Lunch: [GEOGRAPHIC_DATA] and Cheese"
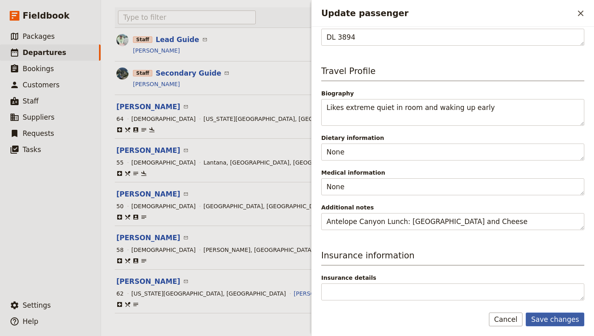
click at [564, 318] on button "Save changes" at bounding box center [555, 319] width 59 height 14
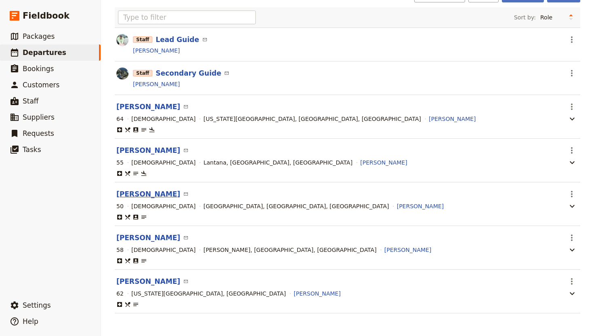
click at [150, 192] on button "[PERSON_NAME]" at bounding box center [148, 194] width 64 height 10
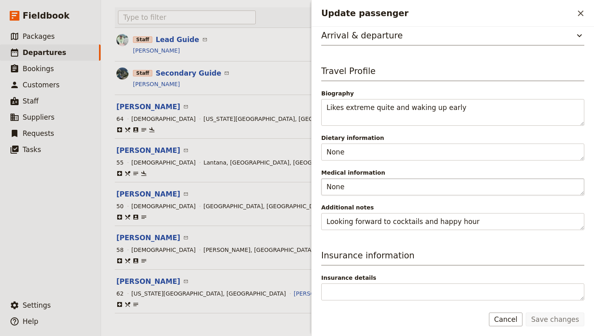
scroll to position [0, 0]
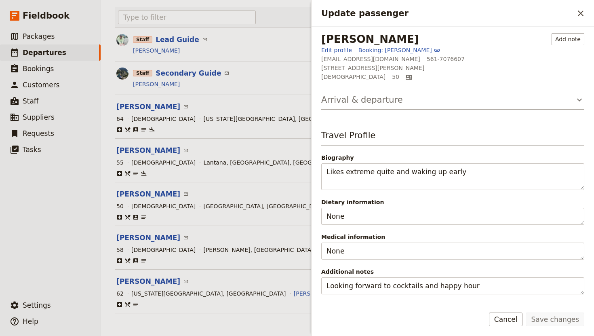
click at [578, 99] on icon "Update passenger" at bounding box center [580, 100] width 10 height 10
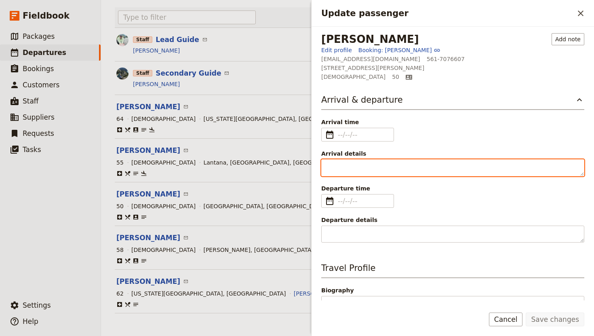
click at [345, 167] on textarea "Arrival details" at bounding box center [452, 167] width 263 height 17
paste textarea "JetBlue B6 859 Arrives 11:35am"
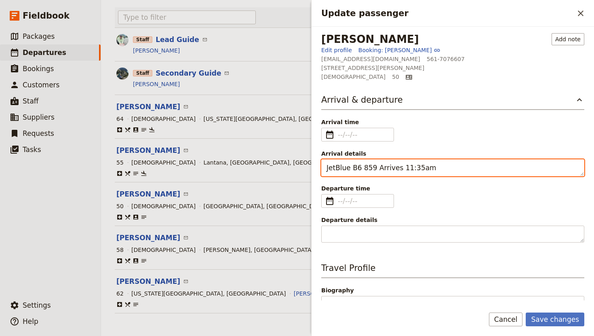
type textarea "JetBlue B6 859 Arrives 11:35am"
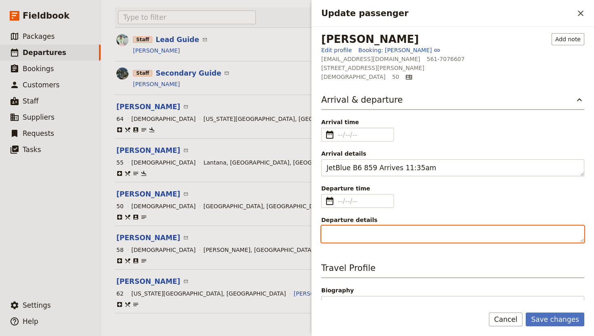
click at [349, 235] on textarea "Departure details" at bounding box center [452, 233] width 263 height 17
paste textarea "11/12 (staying an extra night) JetBlue B6 860 Leaves 12:45pm"
type textarea "11/12 (staying an extra night) JetBlue B6 860 Leaves 12:45pm"
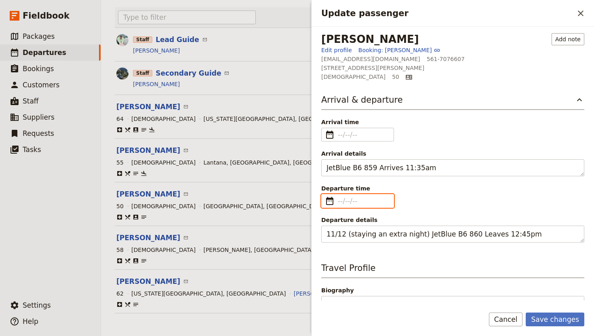
click at [340, 202] on input "Departure time ​" at bounding box center [363, 201] width 51 height 10
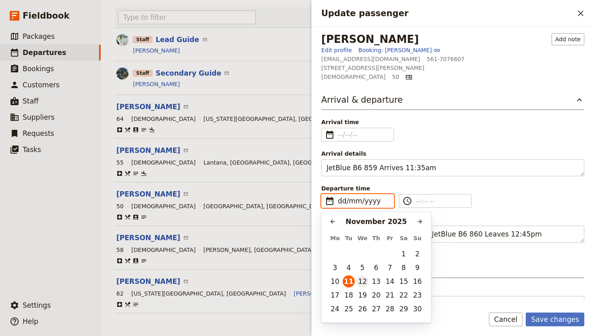
click at [362, 280] on button "12" at bounding box center [362, 281] width 12 height 12
type input "[DATE]"
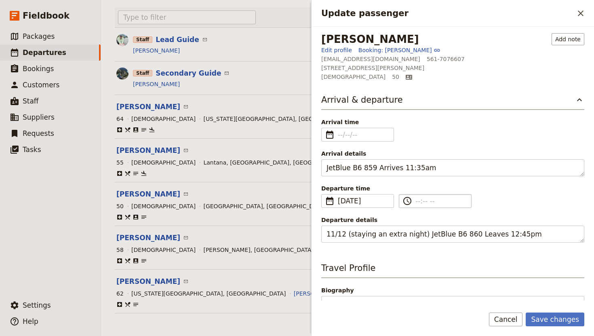
click at [416, 199] on input "​" at bounding box center [440, 201] width 51 height 10
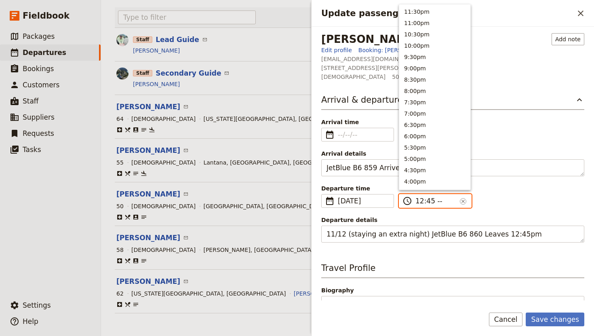
type input "12:45 pm"
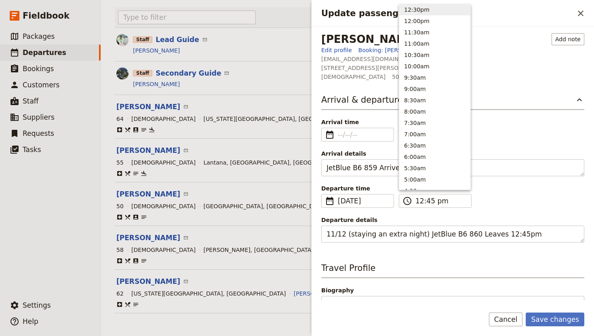
click at [497, 203] on div "Departure time ​ [DATE] [DATE] ​ [DATE] 12:45 ​ 12:45 pm ​" at bounding box center [452, 195] width 263 height 23
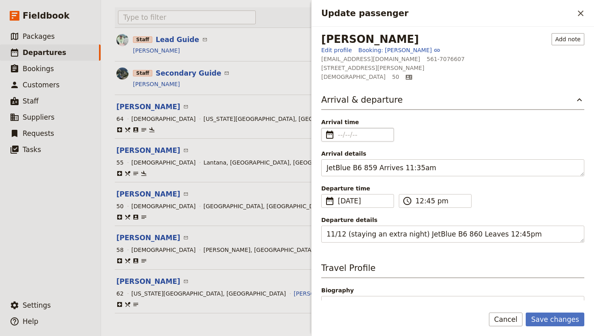
click at [348, 139] on fieldset "​" at bounding box center [357, 135] width 73 height 14
click at [348, 139] on input "Arrival time ​" at bounding box center [363, 135] width 51 height 10
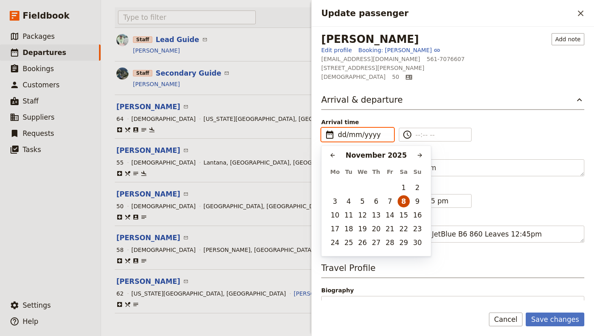
click at [403, 201] on button "8" at bounding box center [404, 201] width 12 height 12
type input "[DATE]"
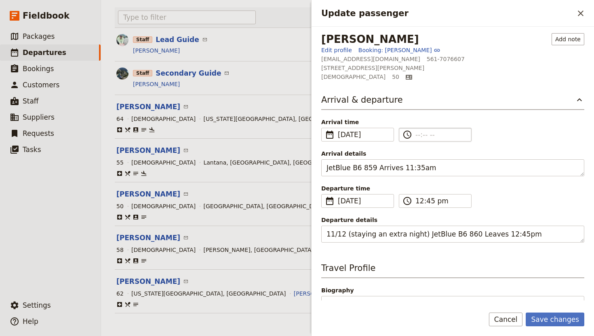
click at [415, 135] on label "​" at bounding box center [435, 135] width 73 height 14
click at [415, 135] on input "​" at bounding box center [440, 135] width 51 height 10
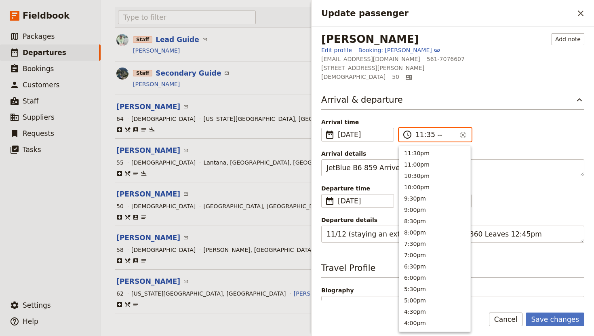
type input "11:35 am"
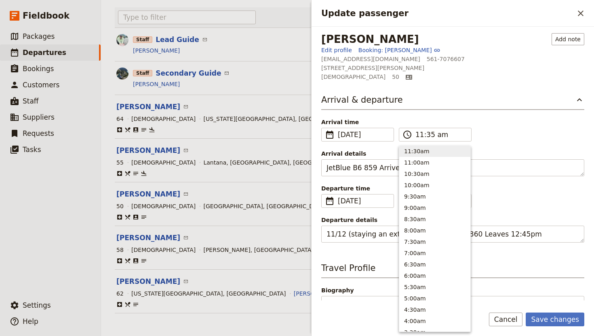
click at [566, 132] on div "Arrival time ​ [DATE] [DATE] ​ [DATE] 11:35 ​ 11:35 am ​" at bounding box center [452, 129] width 263 height 23
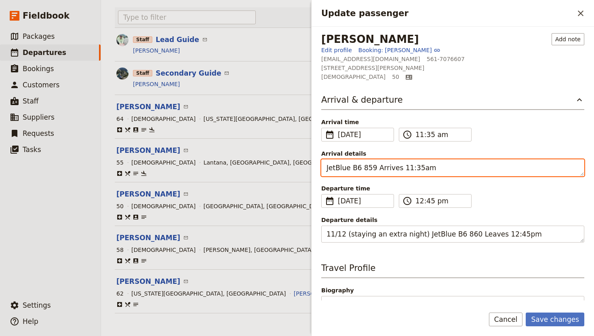
click at [442, 162] on textarea "JetBlue B6 859 Arrives 11:35am" at bounding box center [452, 167] width 263 height 17
click at [428, 171] on textarea "JetBlue B6 859 Arrives 11:35am" at bounding box center [452, 167] width 263 height 17
type textarea "JetBlue B6 859"
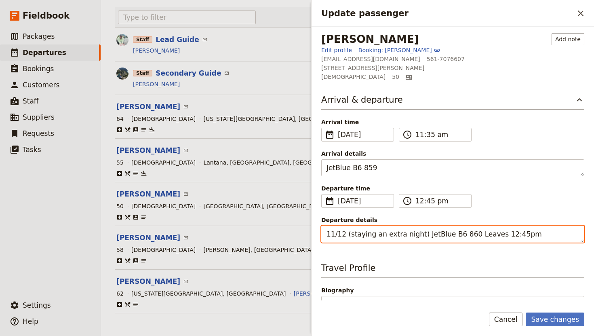
drag, startPoint x: 520, startPoint y: 235, endPoint x: 465, endPoint y: 236, distance: 55.4
click at [465, 236] on textarea "11/12 (staying an extra night) JetBlue B6 860 Leaves 12:45pm" at bounding box center [452, 233] width 263 height 17
drag, startPoint x: 416, startPoint y: 235, endPoint x: 318, endPoint y: 229, distance: 97.9
click at [318, 229] on div "[PERSON_NAME] Add note Edit profile Booking: [PERSON_NAME] [EMAIL_ADDRESS][DOMA…" at bounding box center [453, 164] width 282 height 274
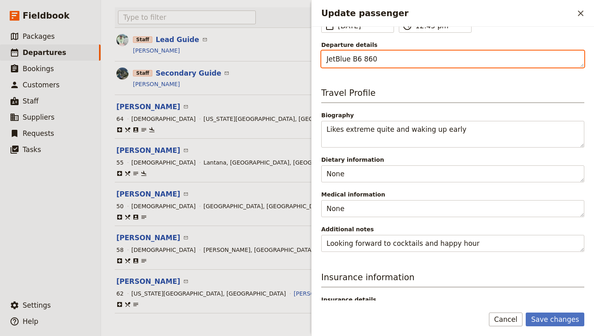
scroll to position [197, 0]
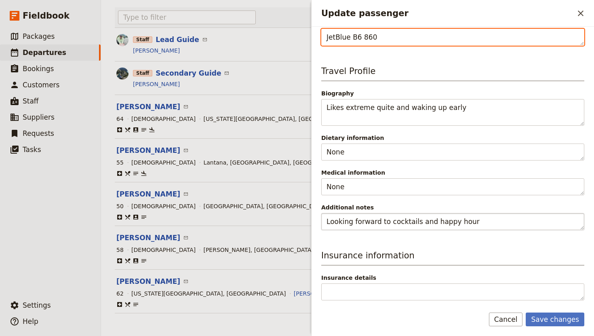
type textarea "JetBlue B6 860"
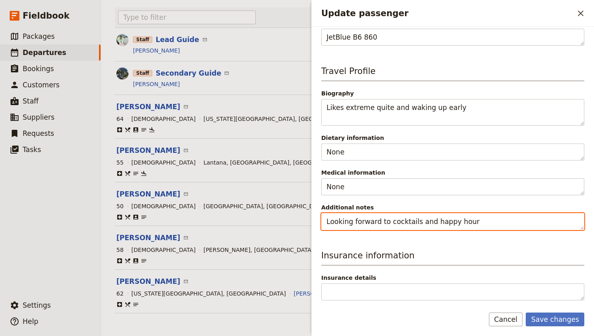
click at [473, 221] on textarea "Looking forward to cocktails and happy hour" at bounding box center [452, 221] width 263 height 17
drag, startPoint x: 471, startPoint y: 223, endPoint x: 318, endPoint y: 220, distance: 153.2
click at [318, 220] on div "[PERSON_NAME] Add note Edit profile Booking: [PERSON_NAME] [EMAIL_ADDRESS][DOMA…" at bounding box center [453, 164] width 282 height 274
type textarea "Antelope Canyon Lunch: Veggie"
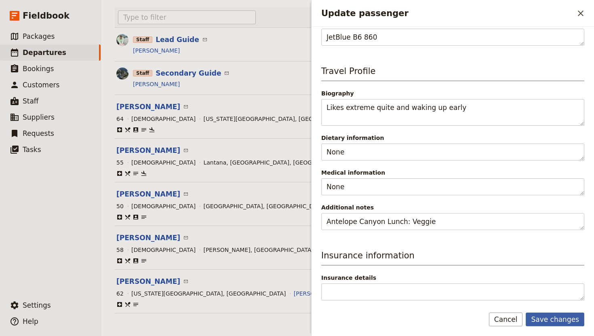
click at [549, 318] on button "Save changes" at bounding box center [555, 319] width 59 height 14
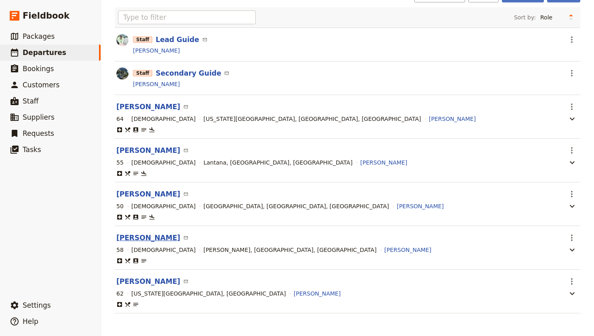
click at [142, 239] on button "[PERSON_NAME]" at bounding box center [148, 238] width 64 height 10
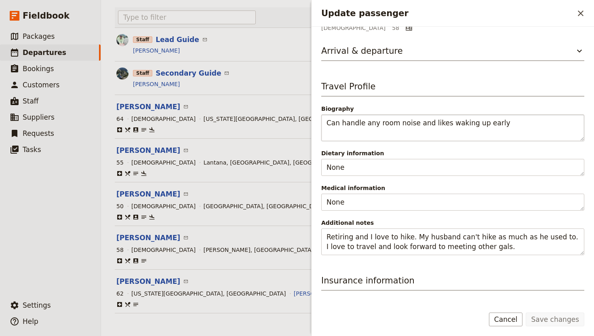
scroll to position [65, 0]
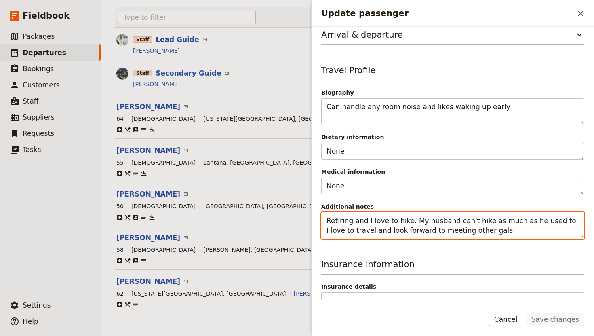
click at [472, 229] on textarea "Retiring and I love to hike. My husband can't hike as much as he used to. I lov…" at bounding box center [452, 225] width 263 height 27
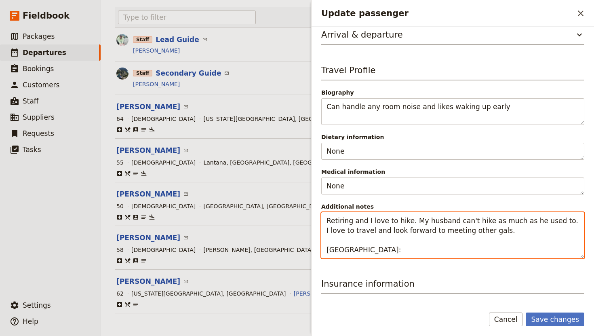
type textarea "Retiring and I love to hike. My husband can't hike as much as he used to. I lov…"
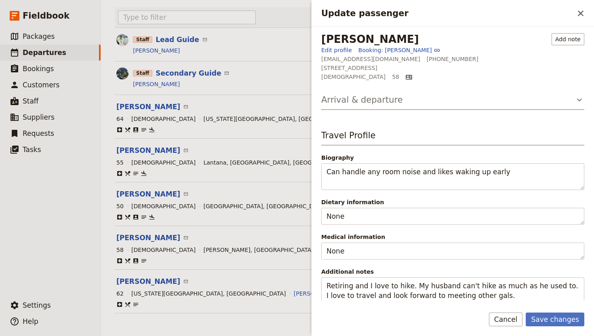
click at [382, 101] on h3 "Arrival & departure" at bounding box center [362, 100] width 82 height 12
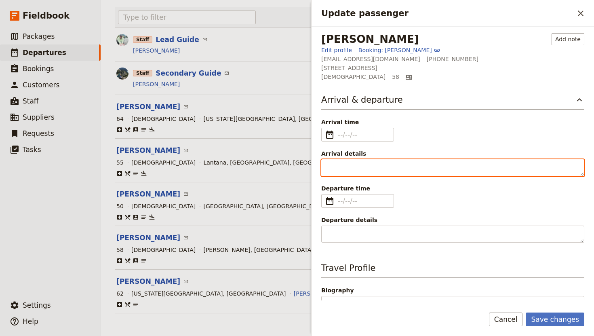
click at [344, 164] on textarea "Arrival details" at bounding box center [452, 167] width 263 height 17
paste textarea "WN2813, 12:00 pm (noon)"
type textarea "WN2813, 12:00 pm (noon)"
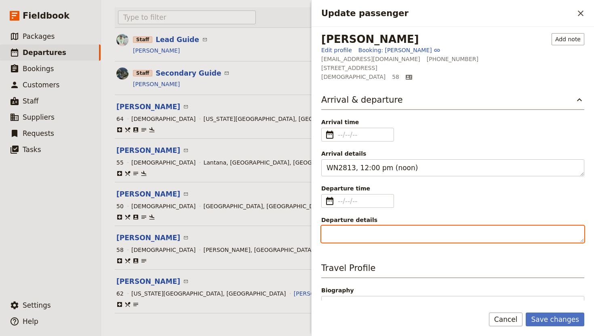
click at [364, 234] on textarea "Departure details" at bounding box center [452, 233] width 263 height 17
paste textarea "WN3466, 5:45 pm""
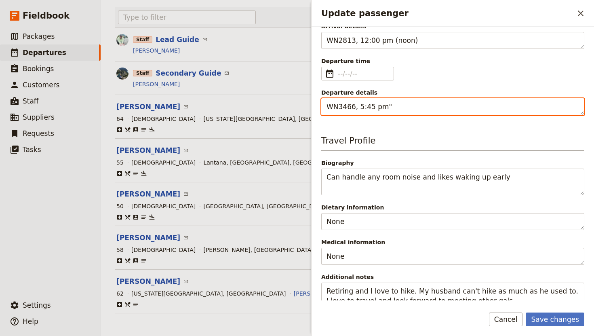
scroll to position [173, 0]
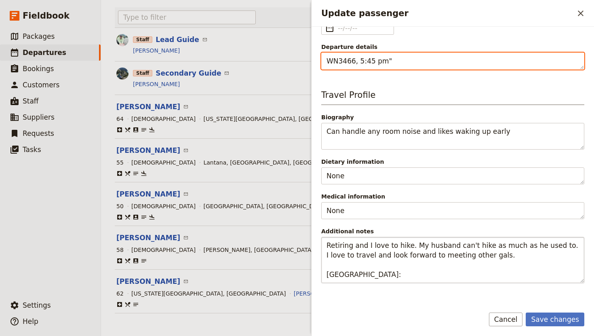
type textarea "WN3466, 5:45 pm""
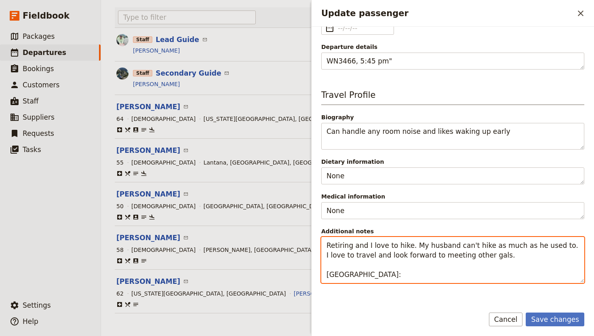
click at [413, 274] on textarea "Retiring and I love to hike. My husband can't hike as much as he used to. I lov…" at bounding box center [452, 260] width 263 height 46
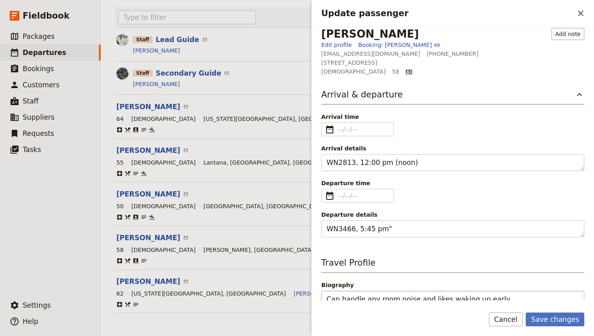
scroll to position [0, 0]
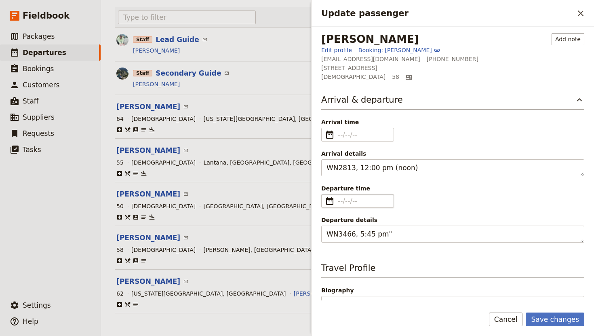
type textarea "Retiring and I love to hike. My husband can't hike as much as he used to. I lov…"
click at [353, 198] on input "Departure time ​" at bounding box center [363, 201] width 51 height 10
type input "dd/mm/yyyy"
click at [341, 204] on input "Departure time ​" at bounding box center [363, 201] width 51 height 10
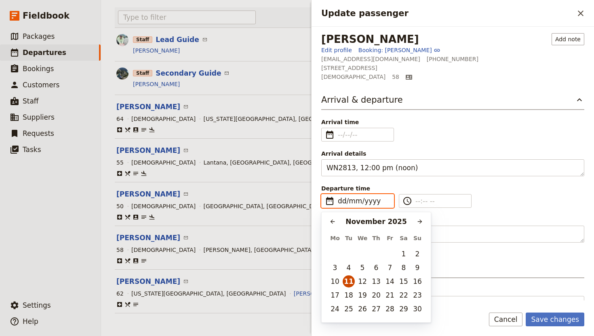
click at [348, 284] on button "11" at bounding box center [349, 281] width 12 height 12
type input "[DATE]"
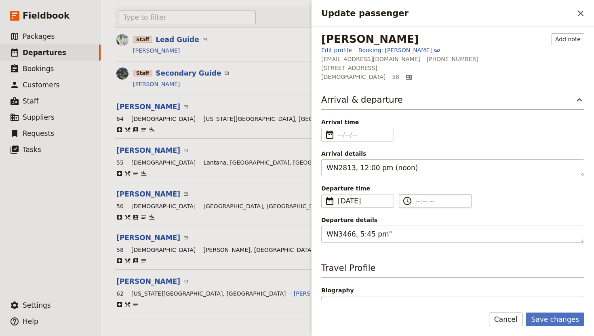
click at [418, 201] on input "​" at bounding box center [440, 201] width 51 height 10
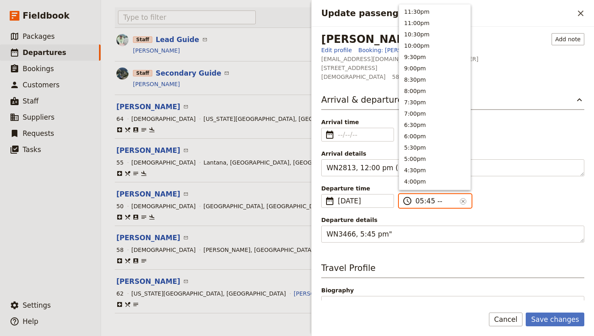
type input "05:45 pm"
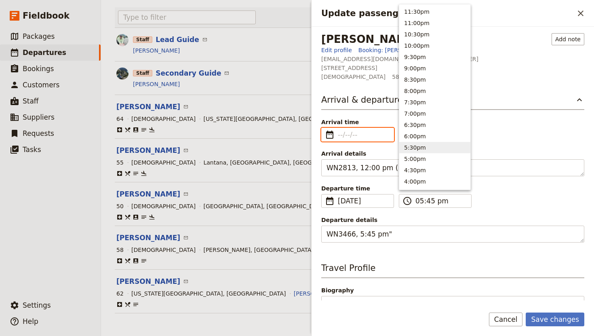
click at [354, 136] on input "Arrival time ​" at bounding box center [363, 135] width 51 height 10
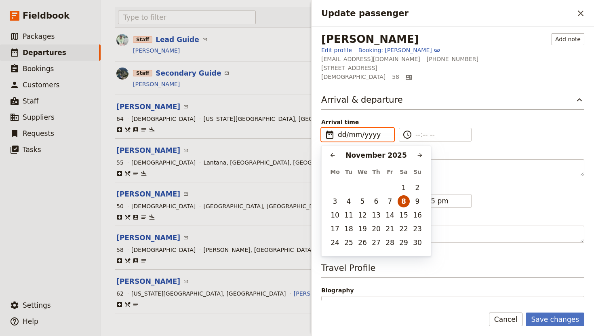
click at [406, 204] on button "8" at bounding box center [404, 201] width 12 height 12
type input "[DATE]"
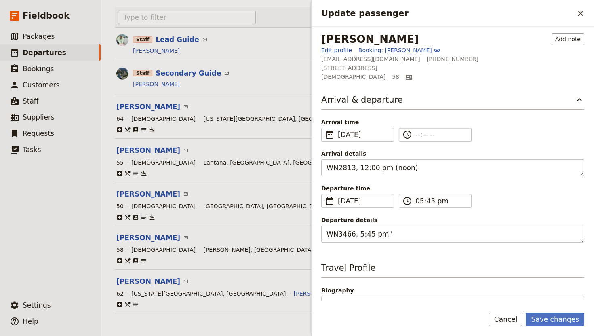
click at [416, 135] on input "​" at bounding box center [440, 135] width 51 height 10
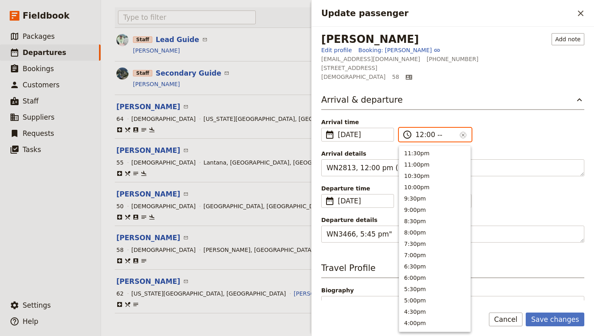
type input "12:00 pm"
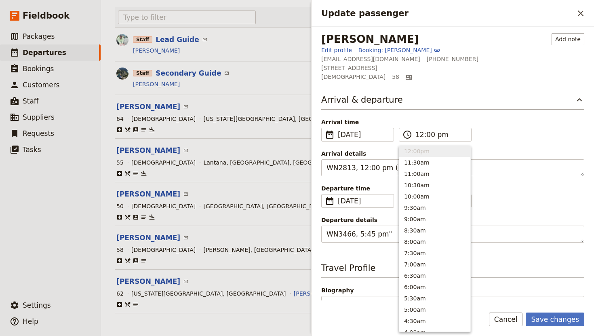
click at [528, 130] on div "Arrival time ​ [DATE] [DATE] ​ [DATE] 12:00 ​ 12:00 pm ​" at bounding box center [452, 129] width 263 height 23
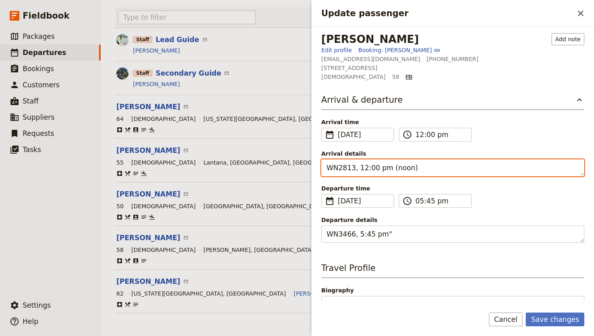
click at [410, 169] on textarea "WN2813, 12:00 pm (noon)" at bounding box center [452, 167] width 263 height 17
type textarea "WN2813"
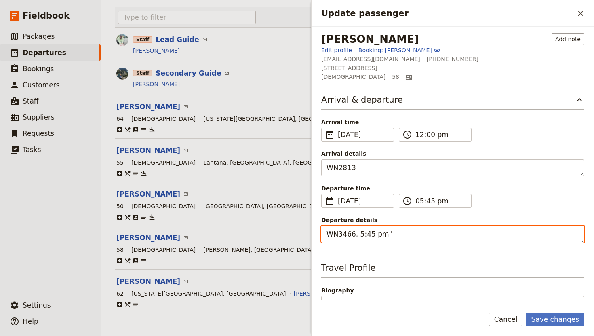
click at [392, 237] on textarea "WN3466, 5:45 pm"" at bounding box center [452, 233] width 263 height 17
type textarea "WN3466"
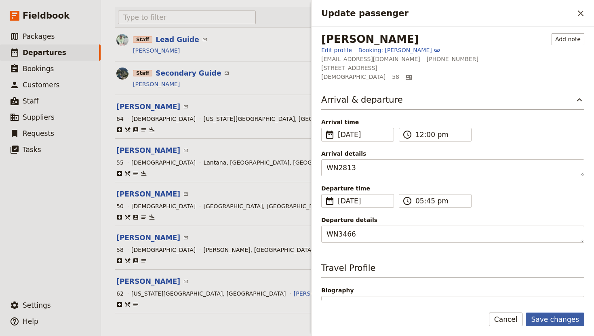
click at [553, 315] on button "Save changes" at bounding box center [555, 319] width 59 height 14
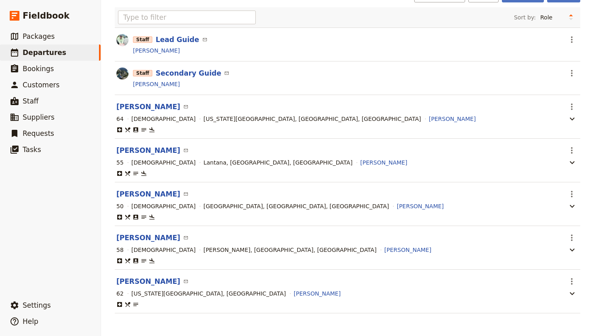
scroll to position [0, 0]
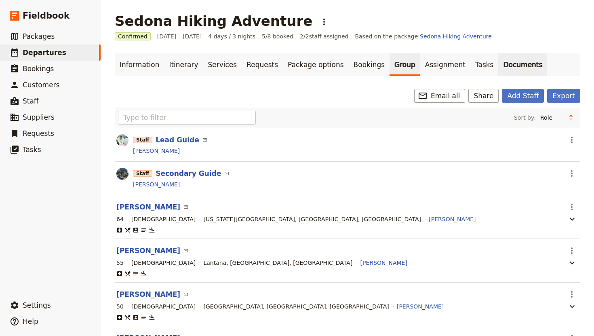
click at [498, 64] on link "Documents" at bounding box center [522, 64] width 49 height 23
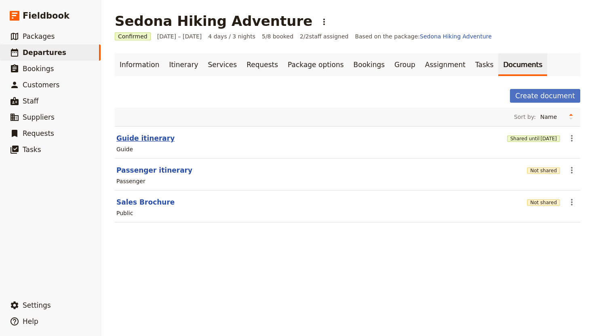
click at [147, 137] on button "Guide itinerary" at bounding box center [145, 138] width 58 height 10
select select "STAFF"
select select "RUN_SHEET"
select select "DEFAULT"
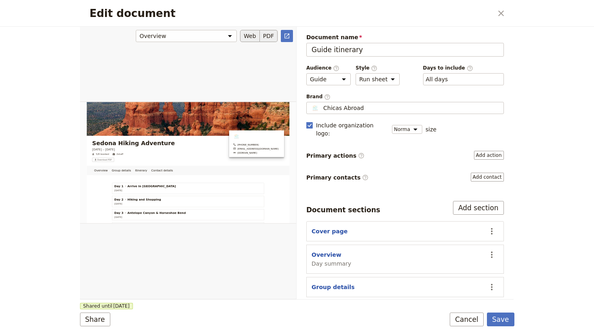
click at [265, 35] on button "PDF" at bounding box center [269, 36] width 18 height 12
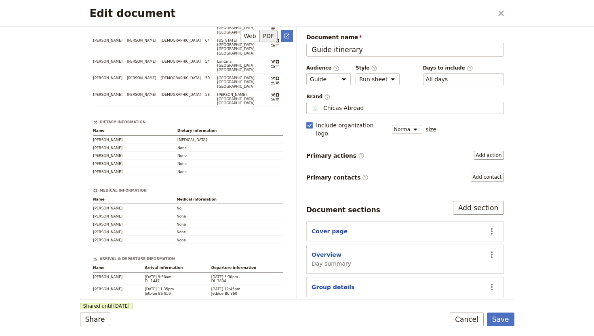
scroll to position [1042, 0]
click at [286, 37] on icon "Open full preview" at bounding box center [287, 36] width 6 height 6
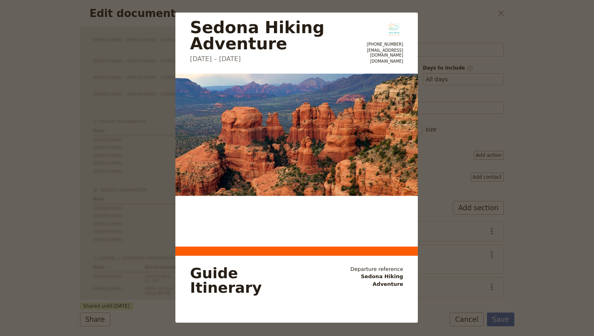
click at [439, 124] on div "Sedona Hiking Adventure [DATE] – [DATE] [PHONE_NUMBER] [EMAIL_ADDRESS][DOMAIN_N…" at bounding box center [297, 168] width 594 height 336
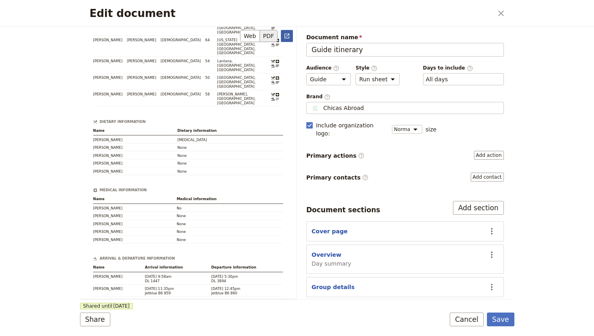
click at [289, 36] on icon "Open full preview" at bounding box center [287, 36] width 6 height 6
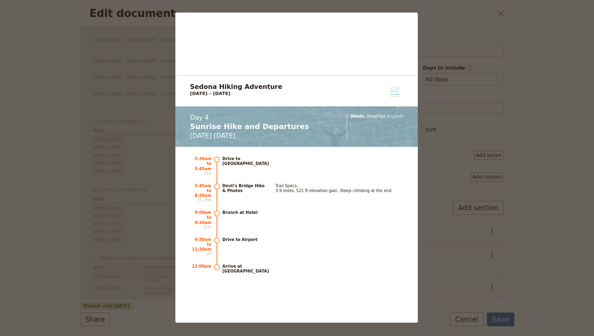
scroll to position [2960, 0]
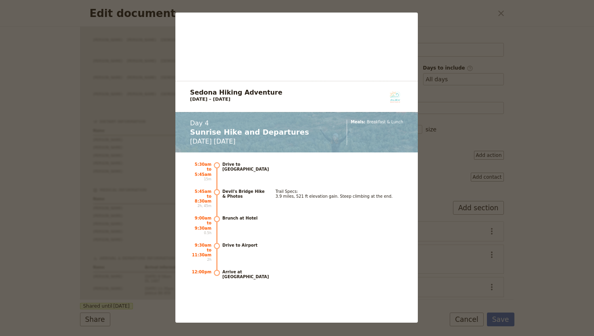
click at [467, 35] on div "Sedona Hiking Adventure [DATE] – [DATE] [PHONE_NUMBER] [EMAIL_ADDRESS][DOMAIN_N…" at bounding box center [297, 168] width 594 height 336
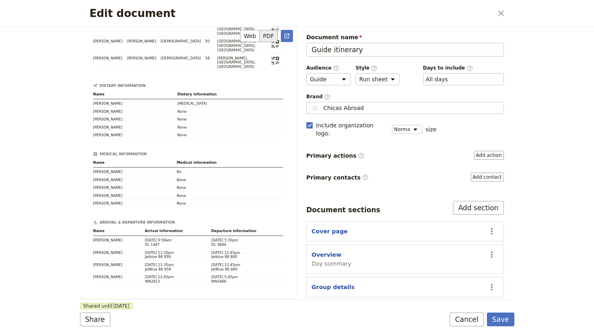
scroll to position [1098, 0]
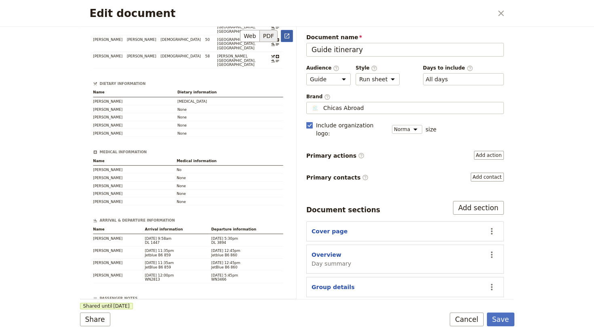
click at [286, 35] on icon "Open full preview" at bounding box center [287, 36] width 6 height 6
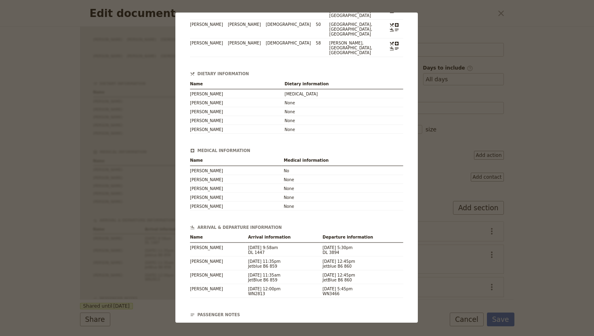
scroll to position [1045, 0]
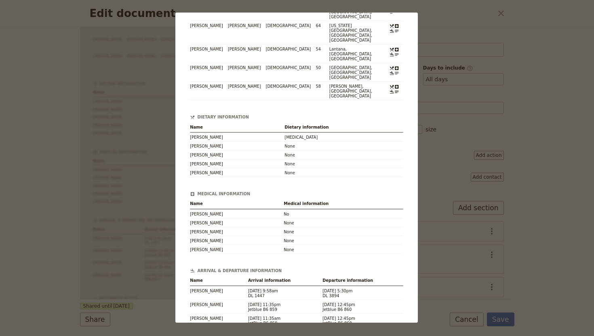
click at [484, 32] on div "Sedona Hiking Adventure [DATE] – [DATE] [PHONE_NUMBER] [EMAIL_ADDRESS][DOMAIN_N…" at bounding box center [297, 168] width 594 height 336
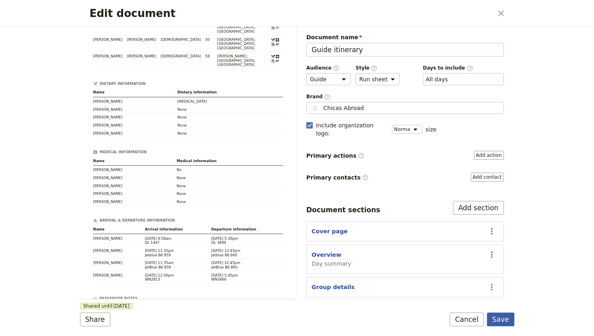
click at [498, 318] on button "Save" at bounding box center [500, 319] width 27 height 14
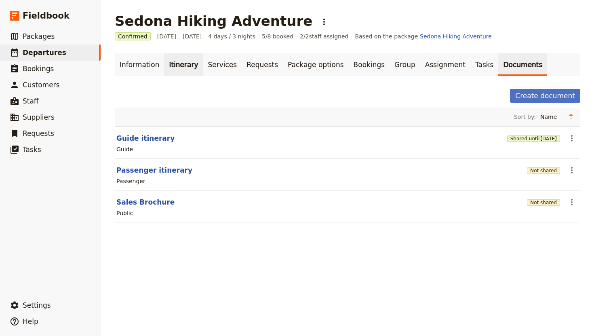
click at [183, 63] on link "Itinerary" at bounding box center [183, 64] width 39 height 23
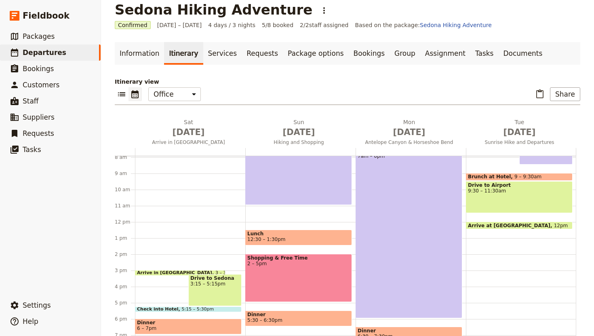
scroll to position [128, 0]
click at [152, 240] on div "Arrive in [GEOGRAPHIC_DATA] 3 – 3:15pm Drive to Sedona 3:15 – 5:15pm Check into…" at bounding box center [190, 222] width 110 height 388
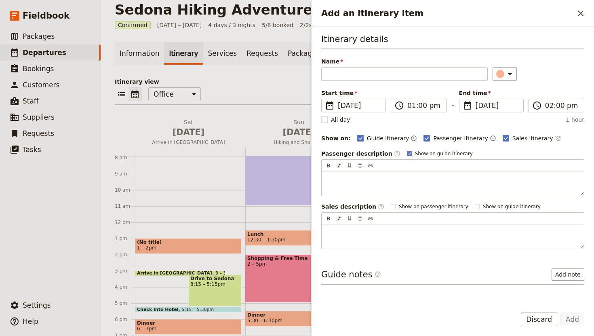
type input "G"
type input "Buy Snacks"
click at [504, 80] on button "​" at bounding box center [505, 74] width 24 height 14
click at [503, 103] on div "button" at bounding box center [503, 101] width 8 height 8
click at [570, 276] on button "Add note" at bounding box center [567, 274] width 33 height 12
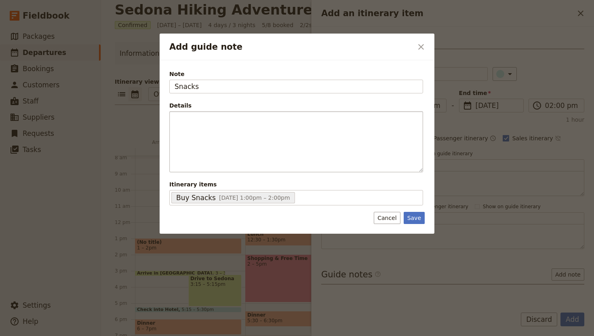
type input "Snacks"
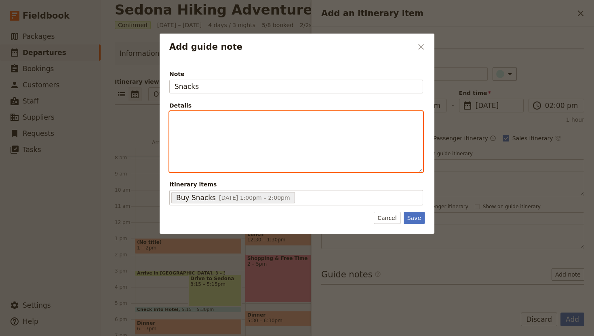
click at [194, 127] on div "Add guide note" at bounding box center [296, 142] width 253 height 60
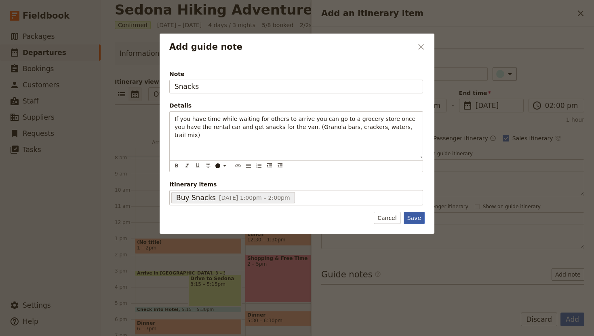
click at [413, 217] on button "Save" at bounding box center [414, 218] width 21 height 12
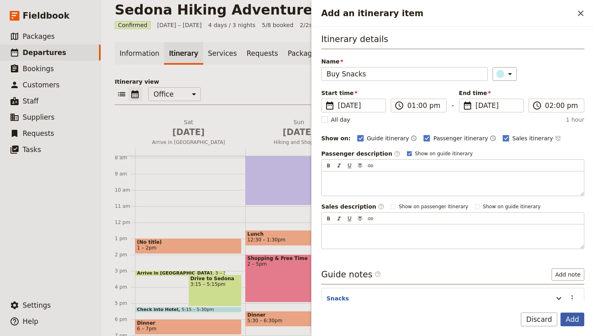
click at [576, 319] on button "Add" at bounding box center [572, 319] width 24 height 14
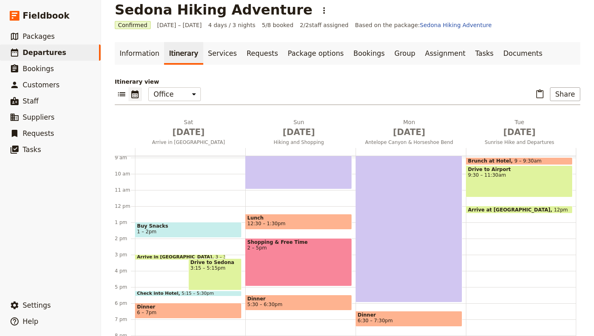
scroll to position [115, 0]
